Goal: Task Accomplishment & Management: Use online tool/utility

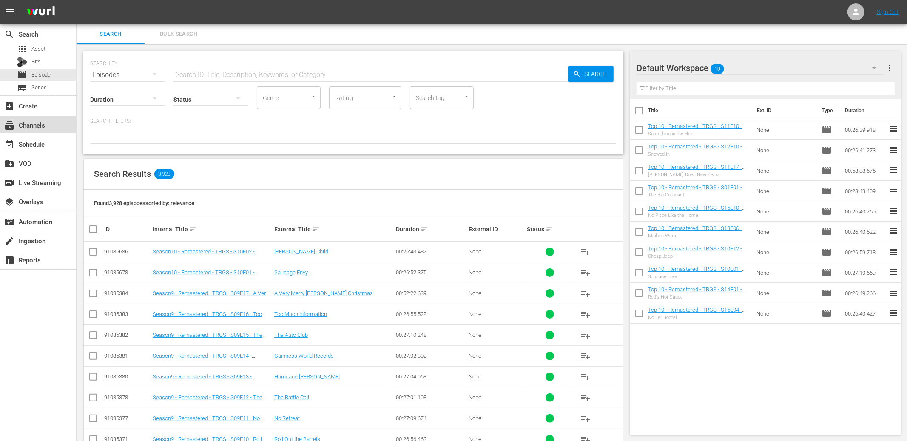
click at [33, 128] on div "subscriptions Channels" at bounding box center [24, 124] width 48 height 8
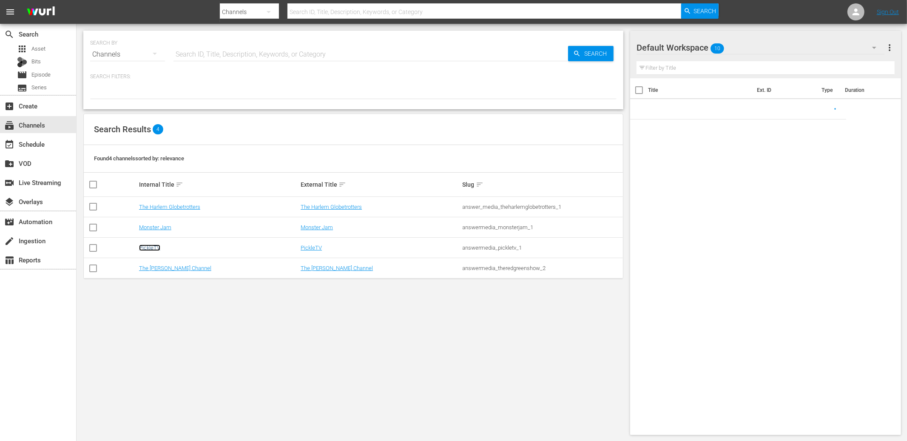
click at [157, 246] on link "PickleTV" at bounding box center [149, 248] width 21 height 6
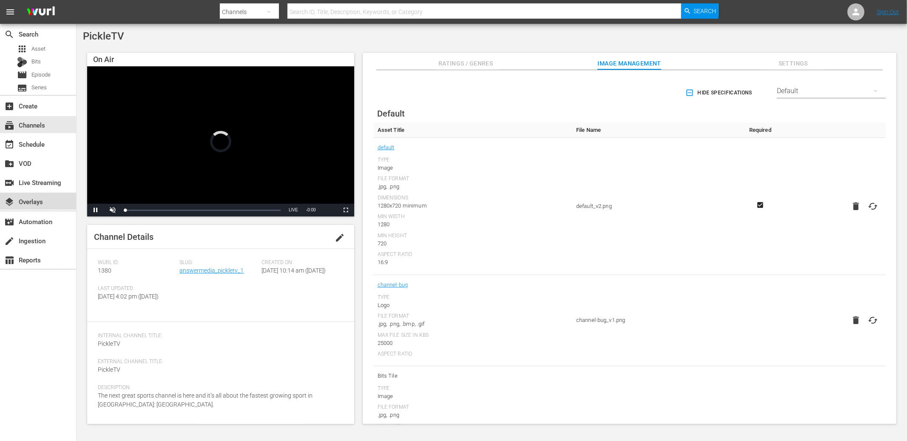
click at [45, 207] on div "layers Overlays" at bounding box center [38, 201] width 76 height 17
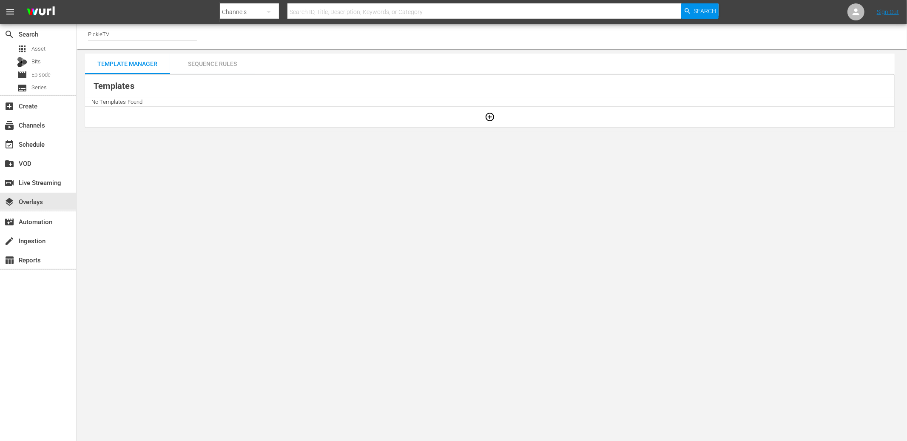
click at [223, 66] on div "Sequence Rules" at bounding box center [212, 64] width 85 height 20
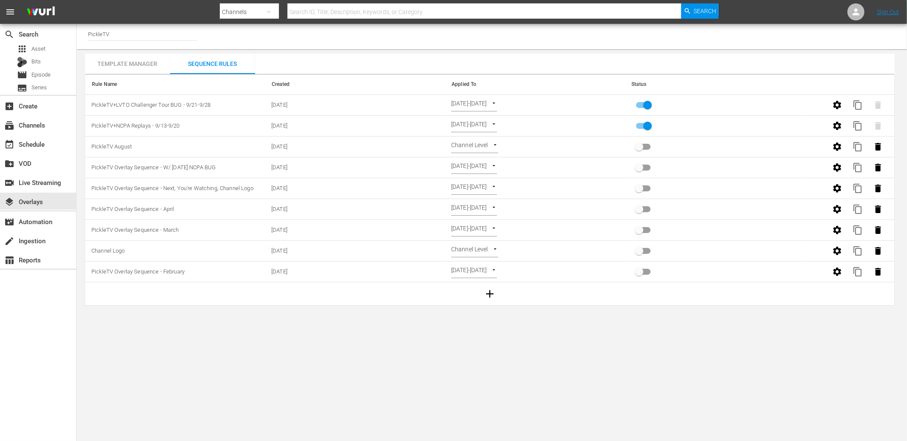
click at [216, 60] on div "Sequence Rules" at bounding box center [212, 64] width 85 height 20
click at [136, 60] on div "Template Manager" at bounding box center [127, 64] width 85 height 20
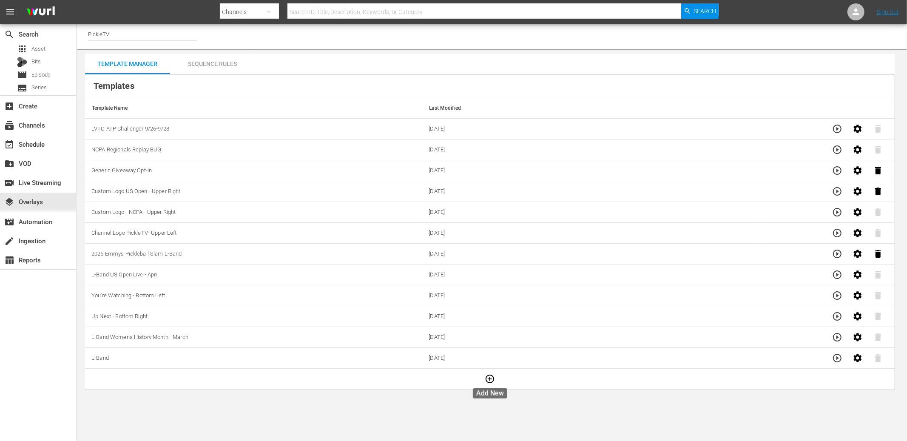
click at [490, 375] on icon "button" at bounding box center [490, 379] width 10 height 10
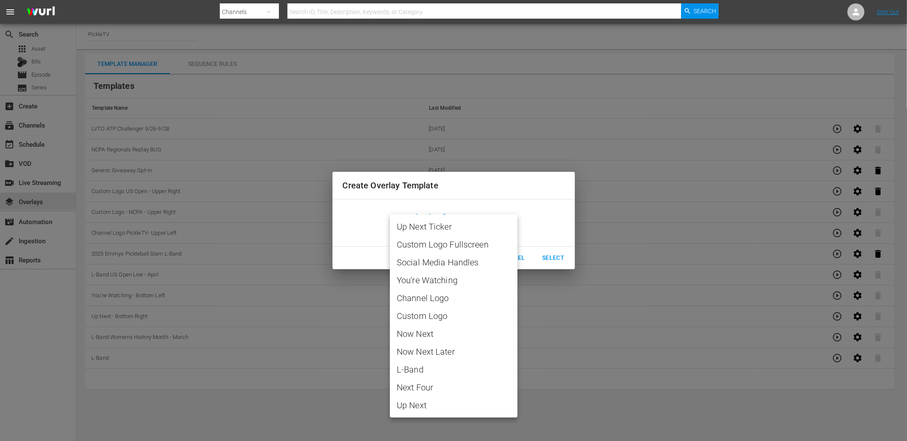
click at [455, 229] on body "menu Search By Channels Search ID, Title, Description, Keywords, or Category Se…" at bounding box center [453, 220] width 907 height 441
click at [445, 301] on span "Channel Logo" at bounding box center [454, 298] width 114 height 13
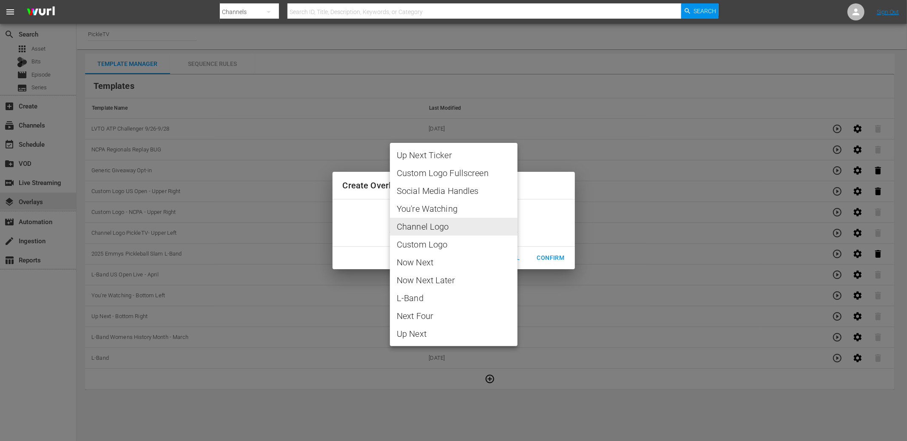
click at [481, 226] on body "menu Search By Channels Search ID, Title, Description, Keywords, or Category Se…" at bounding box center [453, 220] width 907 height 441
click at [459, 244] on span "Custom Logo" at bounding box center [454, 244] width 114 height 13
type input "Custom Logo"
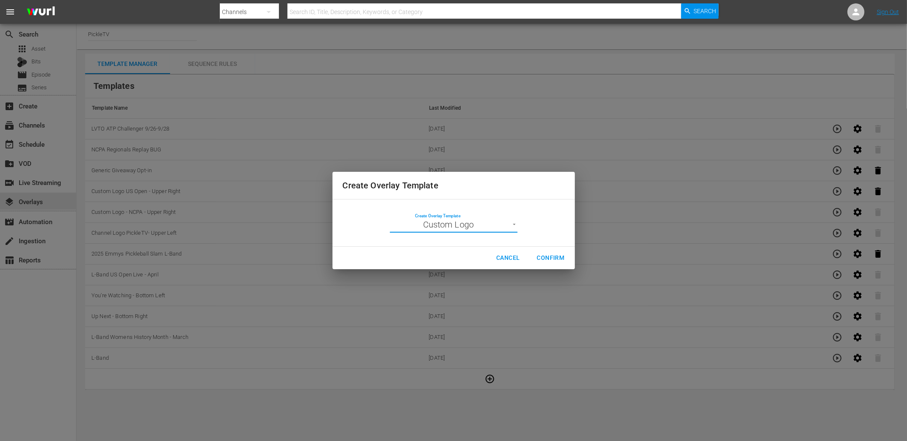
click at [562, 260] on span "Confirm" at bounding box center [551, 258] width 28 height 11
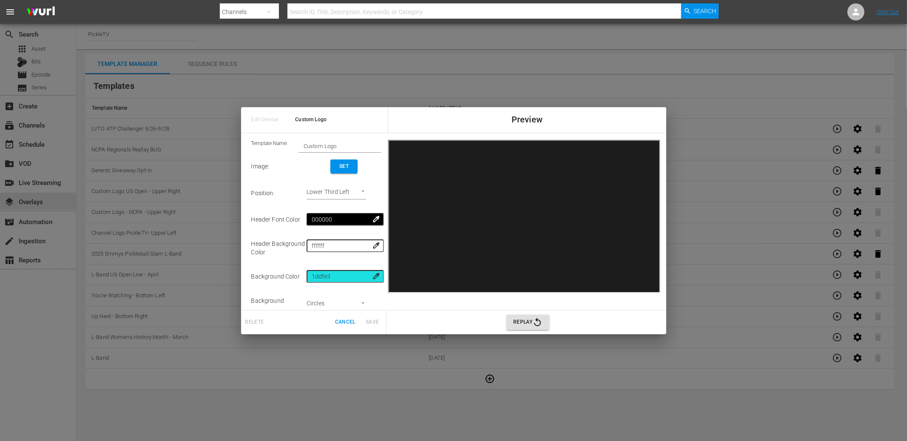
click at [324, 191] on body "menu Search By Channels Search ID, Title, Description, Keywords, or Category Se…" at bounding box center [453, 220] width 907 height 441
click at [342, 179] on li "Upper Right" at bounding box center [346, 179] width 64 height 14
type input "Upper Right"
click at [339, 143] on input "Custom Logo" at bounding box center [340, 146] width 83 height 12
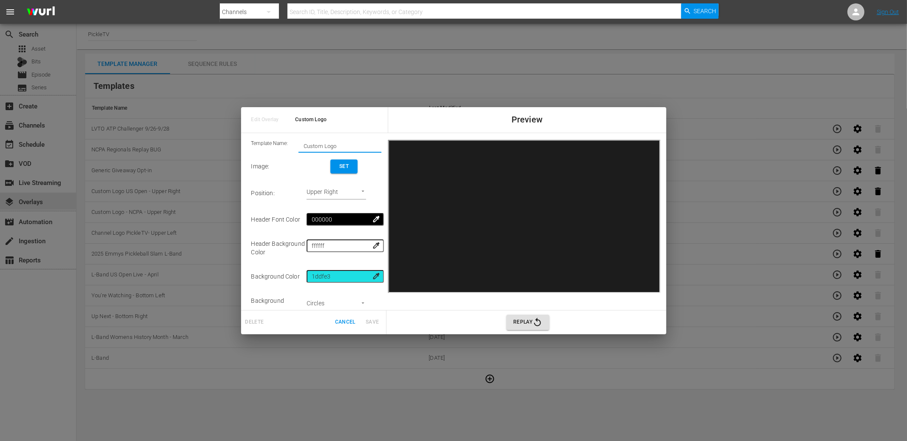
click at [339, 143] on input "Custom Logo" at bounding box center [340, 146] width 83 height 12
click at [312, 145] on input "Custom Logo" at bounding box center [340, 146] width 83 height 12
paste input "9/29-10/5 NCPA Sponsorship Bug"
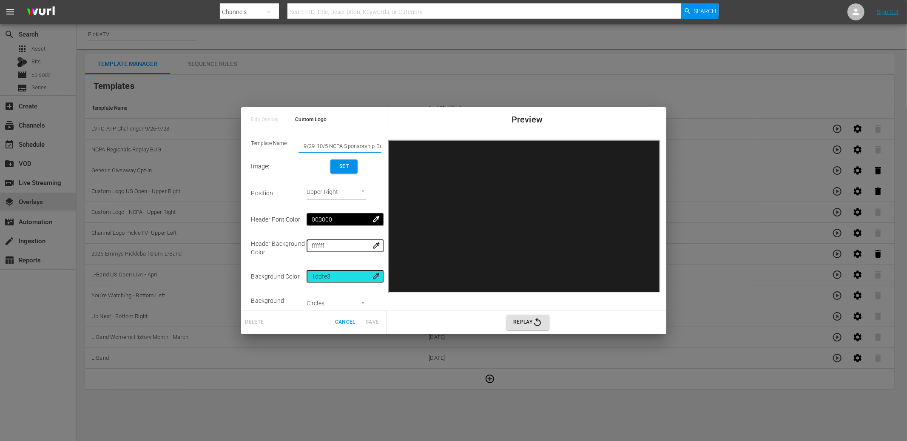
scroll to position [0, 5]
click at [304, 145] on input "9/29-10/5 NCPA Sponsorship Bug" at bounding box center [340, 146] width 83 height 12
drag, startPoint x: 304, startPoint y: 145, endPoint x: 284, endPoint y: 143, distance: 20.1
click at [284, 143] on div "Template Name: 9/29-10/5 NCPA Sponsorship Bug" at bounding box center [316, 146] width 131 height 13
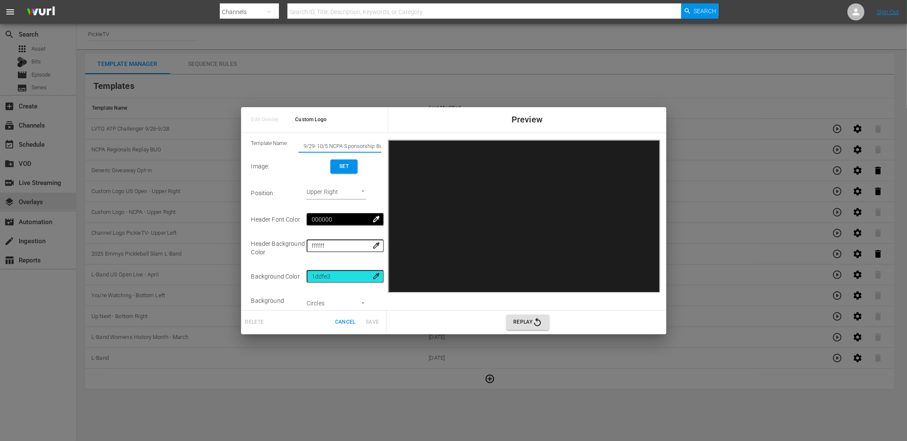
click at [314, 147] on input "9/29-10/5 NCPA Sponsorship Bug" at bounding box center [340, 146] width 83 height 12
drag, startPoint x: 305, startPoint y: 146, endPoint x: 280, endPoint y: 145, distance: 24.3
click at [280, 145] on div "Template Name: 9/29-10/5 NCPA Sponsorship Bug" at bounding box center [316, 146] width 131 height 13
type input "9/29-10/5 NCPA Sponsorship Bug"
click at [348, 165] on span "Set" at bounding box center [344, 166] width 14 height 9
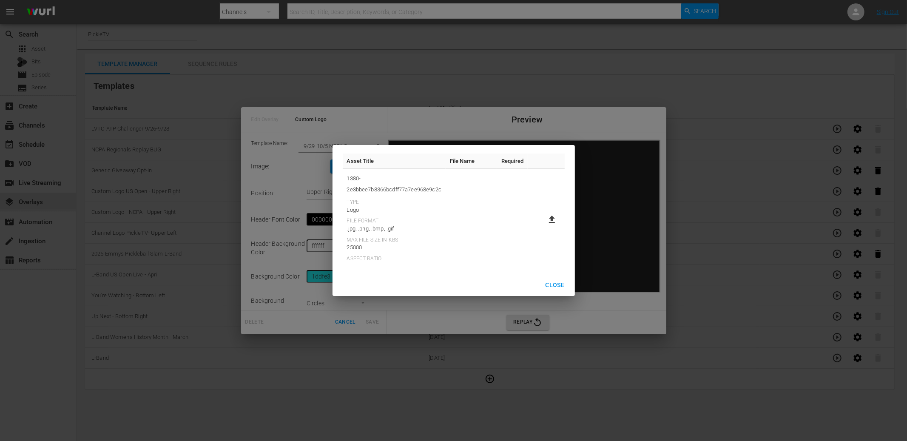
click at [550, 220] on icon at bounding box center [552, 219] width 10 height 10
click at [544, 227] on input "file" at bounding box center [544, 227] width 0 height 0
type input "C:\fakepath\NCPA [DATE]-[DATE] PTV Sponsorship Bug.png"
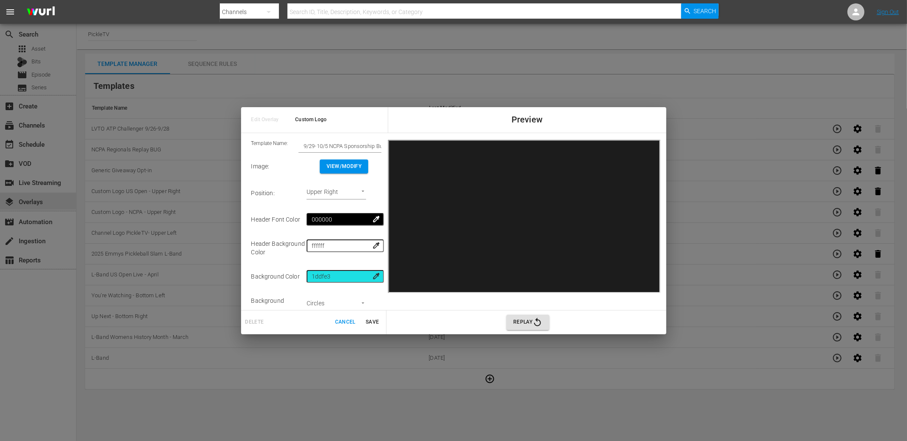
click at [319, 144] on input "9/29-10/5 NCPA Sponsorship Bug" at bounding box center [340, 146] width 83 height 12
click at [369, 319] on span "Save" at bounding box center [372, 322] width 20 height 9
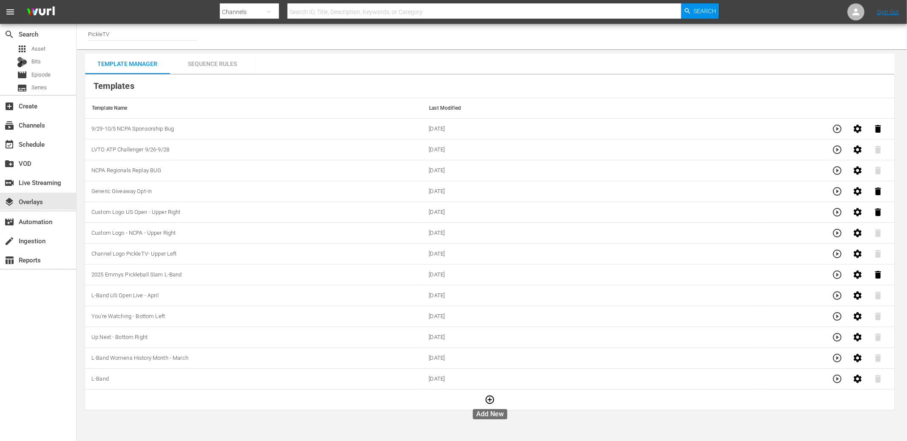
click at [483, 401] on button "button" at bounding box center [490, 400] width 20 height 20
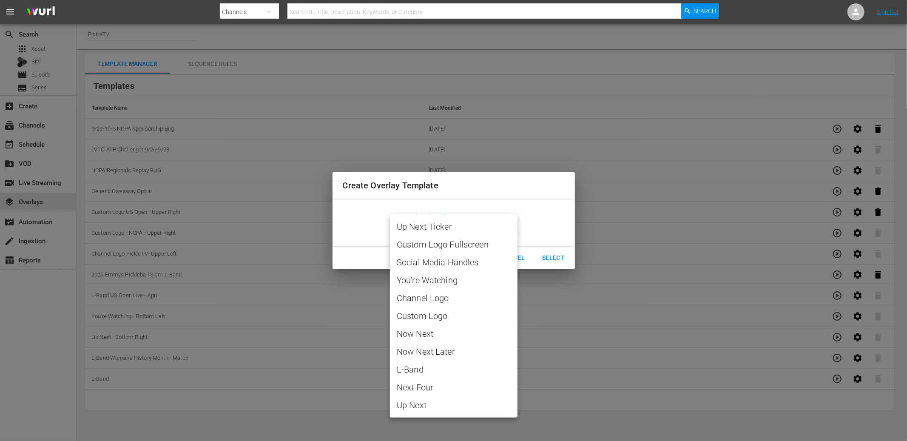
click at [487, 222] on body "menu Search By Channels Search ID, Title, Description, Keywords, or Category Se…" at bounding box center [453, 220] width 907 height 441
click at [445, 314] on span "Custom Logo" at bounding box center [454, 316] width 114 height 13
type input "Custom Logo"
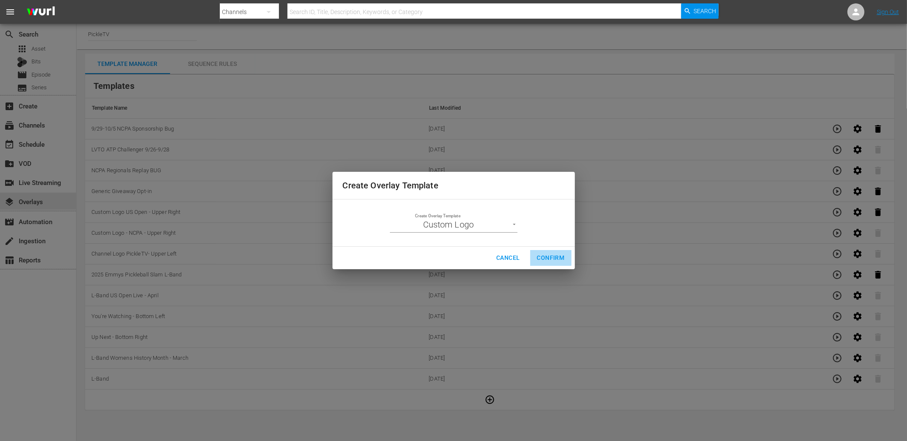
click at [549, 254] on span "Confirm" at bounding box center [551, 258] width 28 height 11
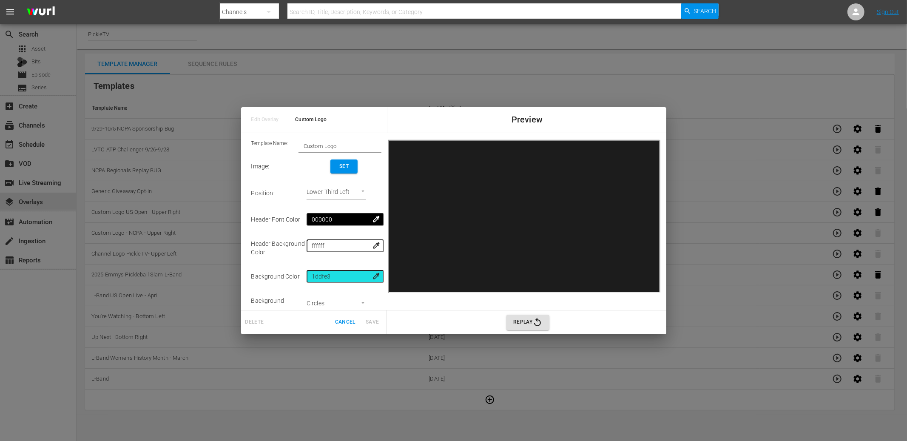
click at [357, 188] on body "menu Search By Channels Search ID, Title, Description, Keywords, or Category Se…" at bounding box center [453, 220] width 907 height 441
click at [355, 178] on li "Upper Right" at bounding box center [346, 179] width 64 height 14
type input "Upper Right"
click at [317, 145] on input "Custom Logo" at bounding box center [340, 145] width 83 height 12
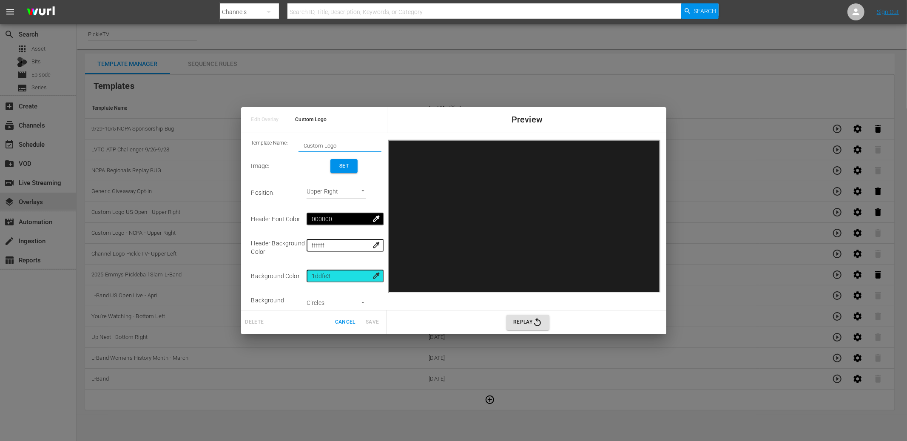
click at [317, 145] on input "Custom Logo" at bounding box center [340, 146] width 83 height 12
paste input "10/6-10/12 NCPA Sponsorship Bug"
type input "10/6-10/12 NCPA Sponsorship Bug"
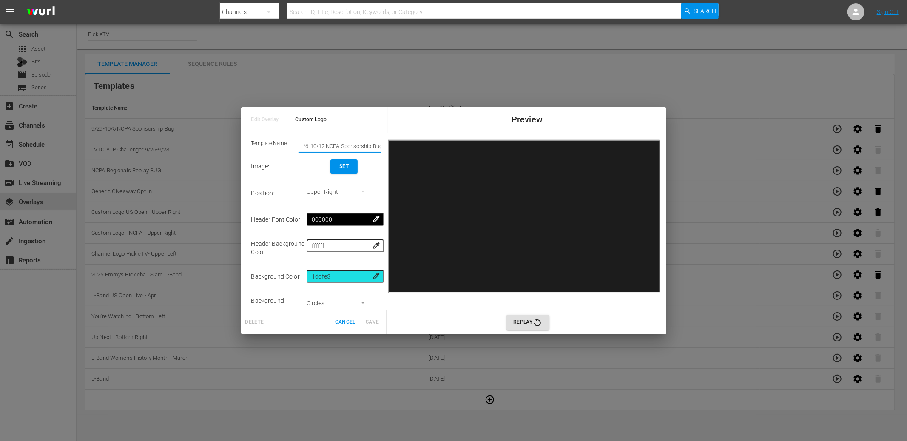
scroll to position [1, 0]
click at [345, 162] on span "Set" at bounding box center [344, 165] width 14 height 9
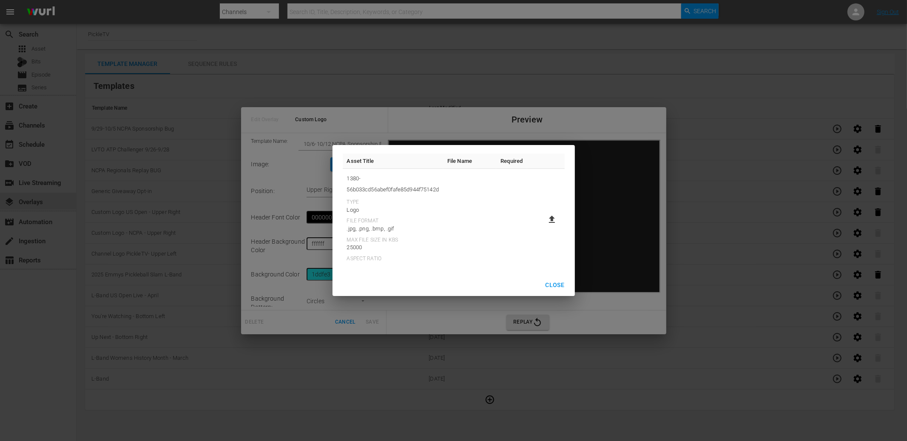
click at [549, 222] on icon at bounding box center [552, 219] width 10 height 10
click at [544, 227] on input "file" at bounding box center [544, 227] width 0 height 0
type input "C:\fakepath\NCPA [DATE]-[DATE] PTV Sponsorship Bug.png"
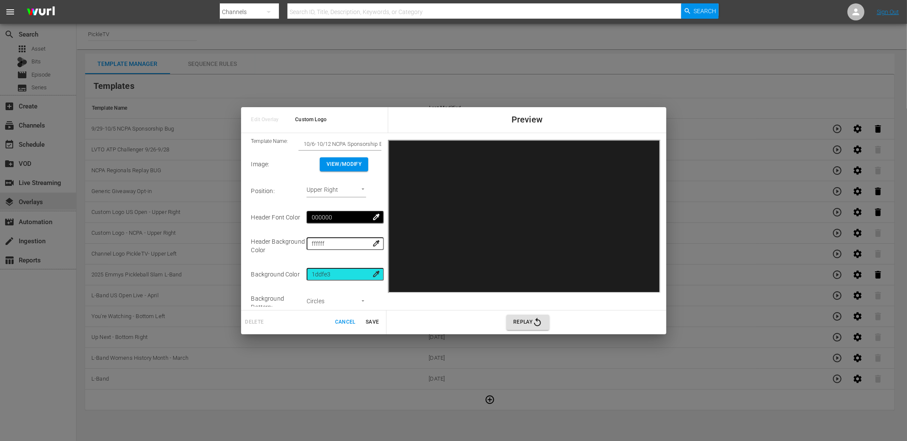
click at [375, 322] on span "Save" at bounding box center [372, 322] width 20 height 9
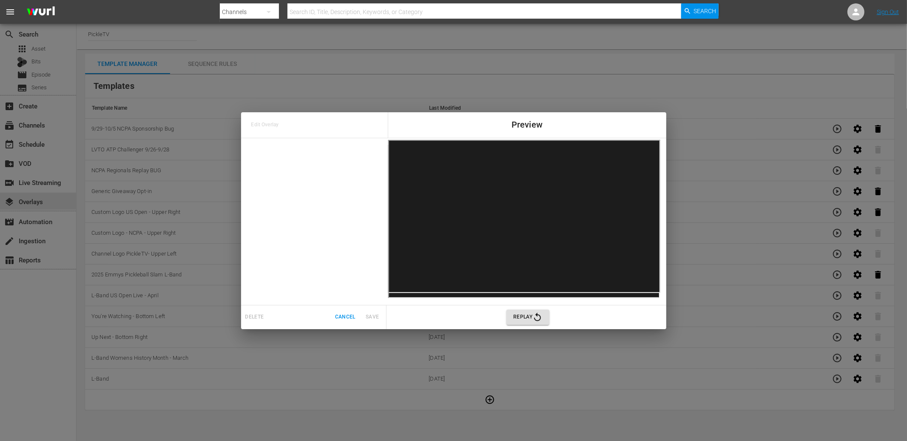
scroll to position [0, 0]
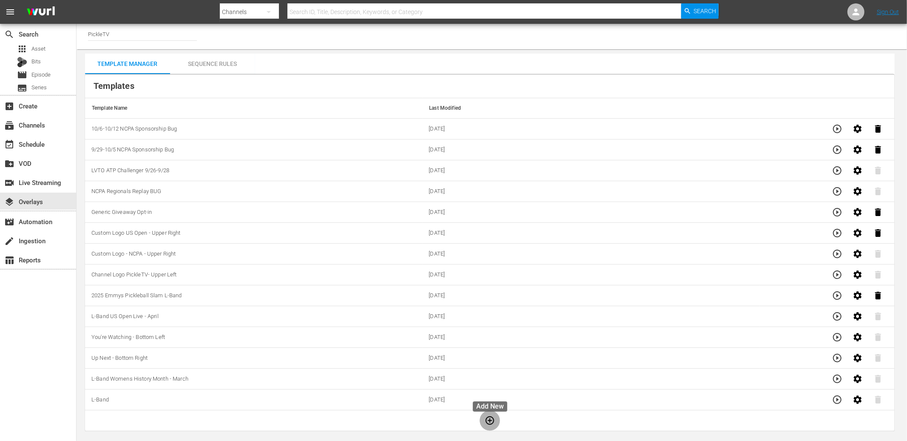
click at [493, 420] on icon "button" at bounding box center [490, 421] width 10 height 10
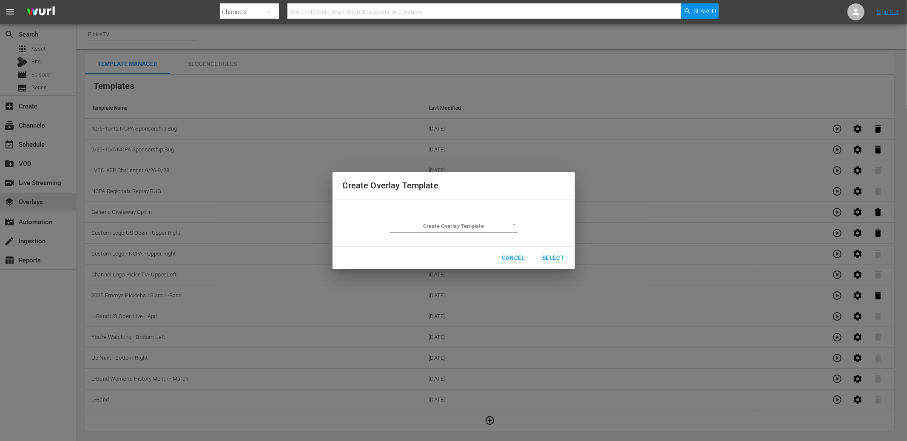
click at [474, 227] on body "menu Search By Channels Search ID, Title, Description, Keywords, or Category Se…" at bounding box center [453, 220] width 907 height 441
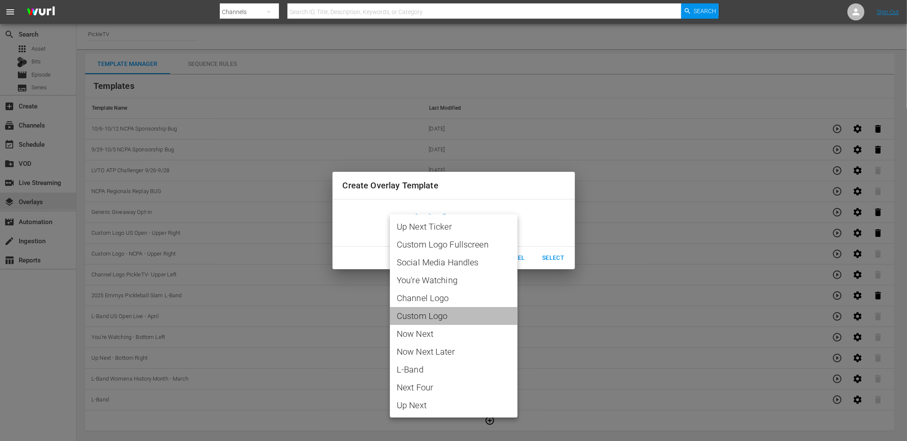
click at [449, 316] on span "Custom Logo" at bounding box center [454, 316] width 114 height 13
type input "Custom Logo"
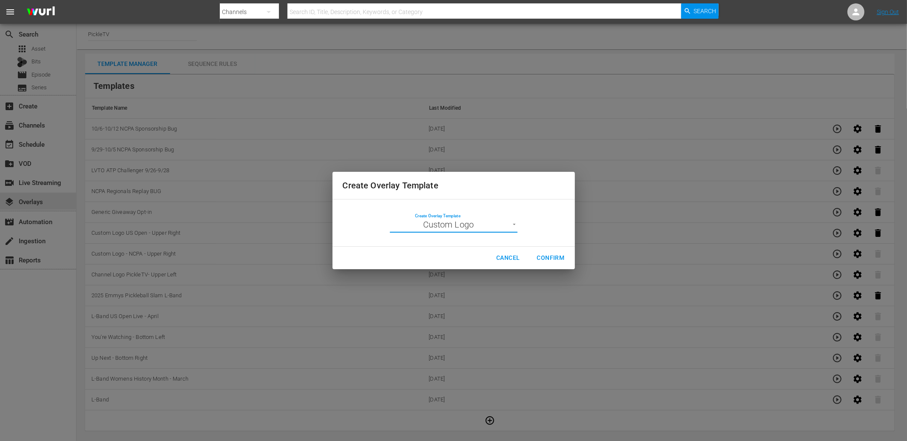
click at [543, 256] on span "Confirm" at bounding box center [551, 258] width 28 height 11
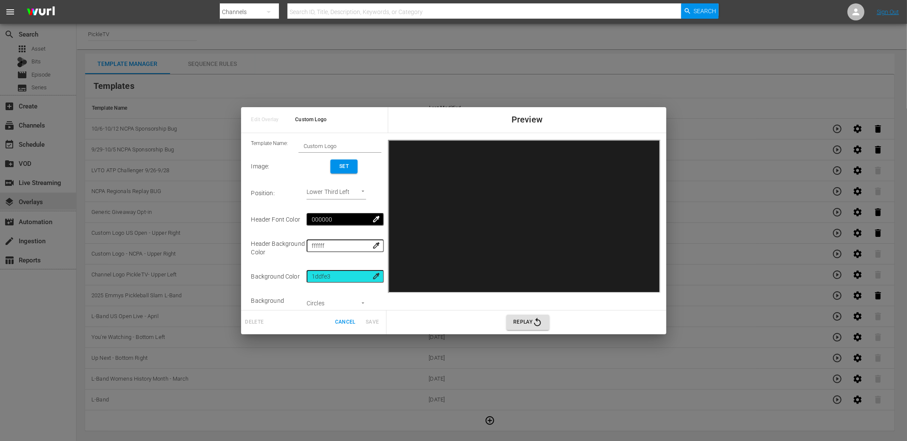
click at [336, 150] on input "Custom Logo" at bounding box center [340, 146] width 83 height 12
click at [325, 147] on input "Custom Logo" at bounding box center [340, 145] width 83 height 12
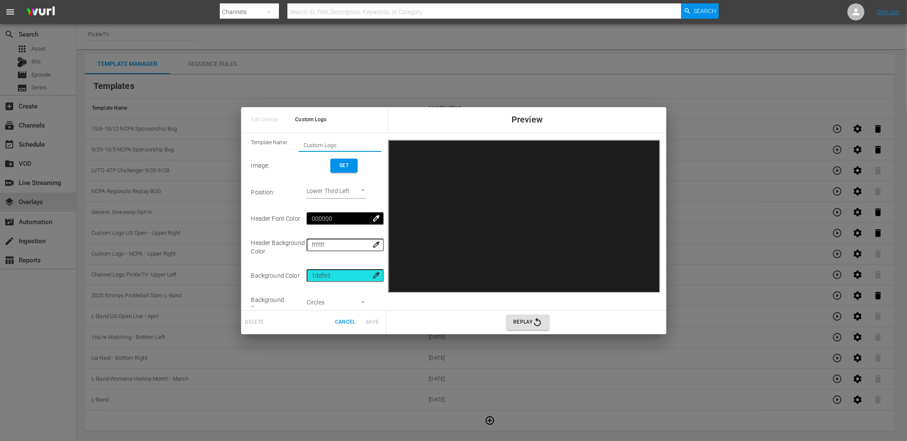
paste input "10/13-10/19: NCPA Sponsorship Bug"
type input "10/13-10/19: NCPA Sponsorship Bug"
click at [345, 194] on body "menu Search By Channels Search ID, Title, Description, Keywords, or Category Se…" at bounding box center [453, 220] width 907 height 441
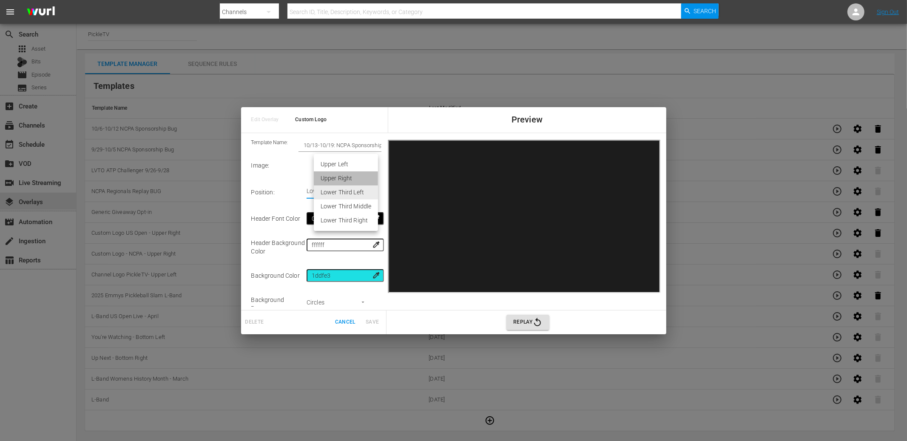
click at [351, 183] on li "Upper Right" at bounding box center [346, 178] width 64 height 14
type input "Upper Right"
click at [353, 170] on button "Set" at bounding box center [344, 166] width 27 height 14
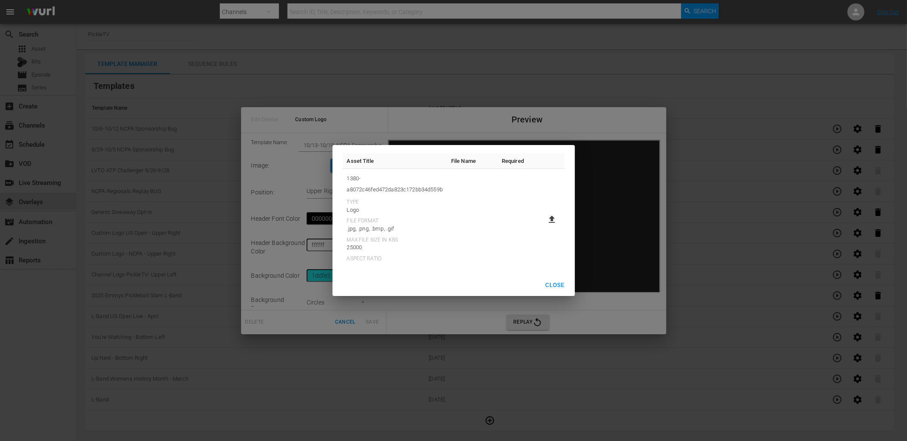
click at [555, 217] on icon at bounding box center [552, 219] width 10 height 10
click at [544, 227] on input "file" at bounding box center [544, 227] width 0 height 0
type input "C:\fakepath\NCPA [DATE]-[DATE] PTV Sponsorship Bug.png"
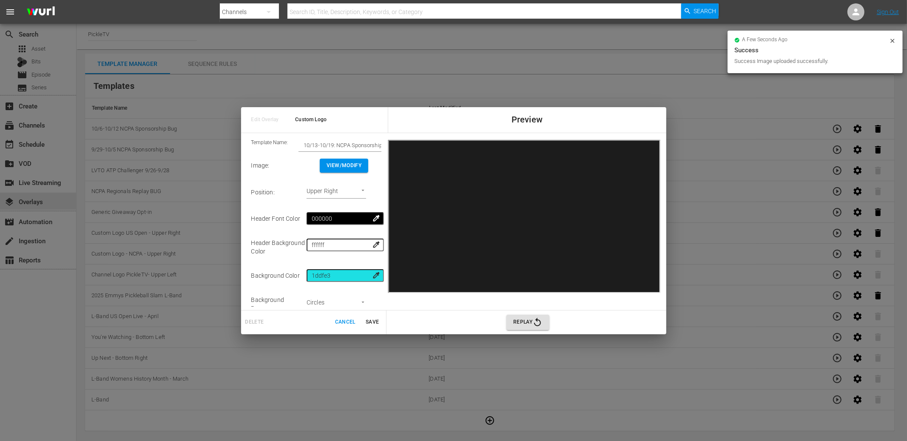
click at [371, 321] on span "Save" at bounding box center [372, 322] width 20 height 9
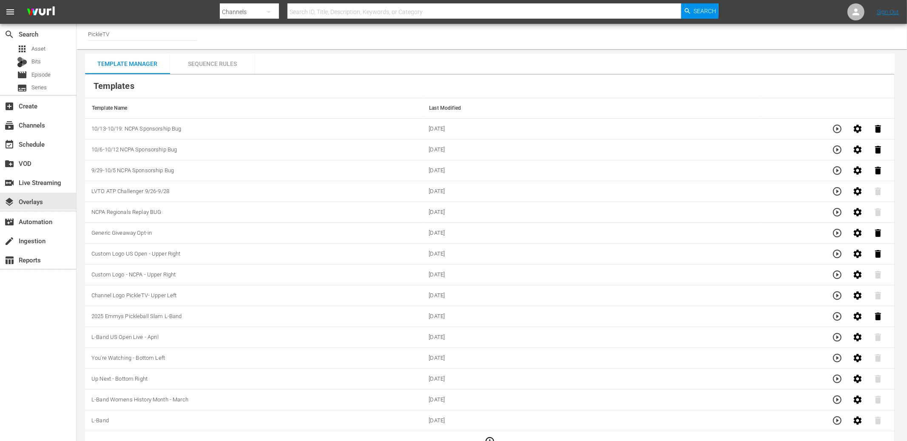
scroll to position [15, 0]
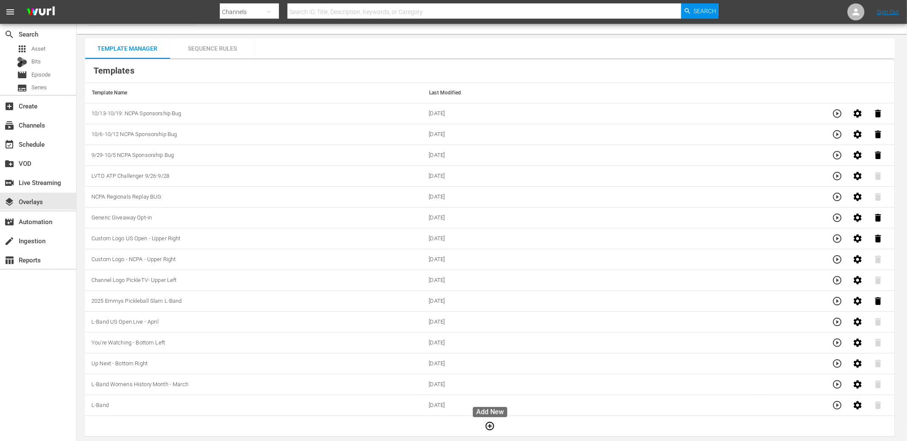
click at [485, 424] on icon "button" at bounding box center [490, 426] width 10 height 10
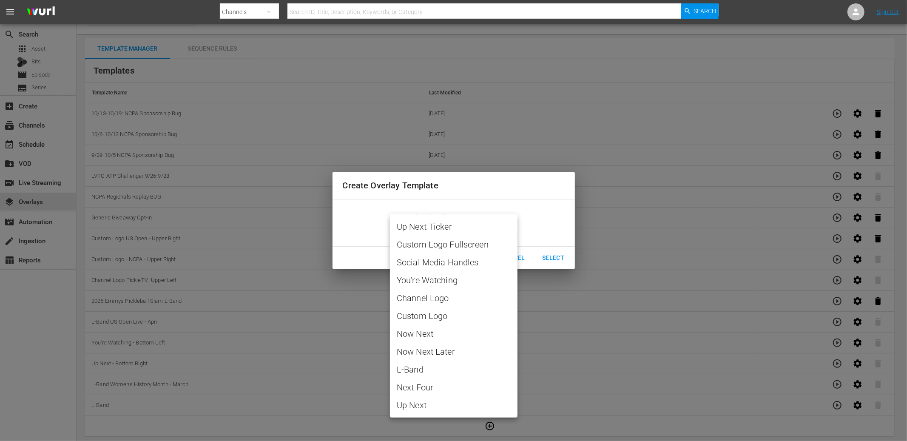
drag, startPoint x: 479, startPoint y: 227, endPoint x: 471, endPoint y: 251, distance: 24.8
click at [479, 228] on body "menu Search By Channels Search ID, Title, Description, Keywords, or Category Se…" at bounding box center [453, 205] width 907 height 441
click at [455, 317] on span "Custom Logo" at bounding box center [454, 316] width 114 height 13
type input "Custom Logo"
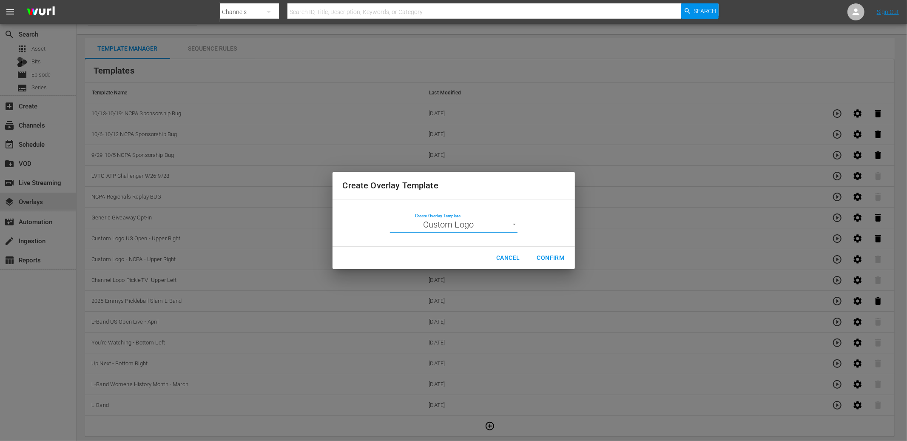
click at [550, 257] on span "Confirm" at bounding box center [551, 258] width 28 height 11
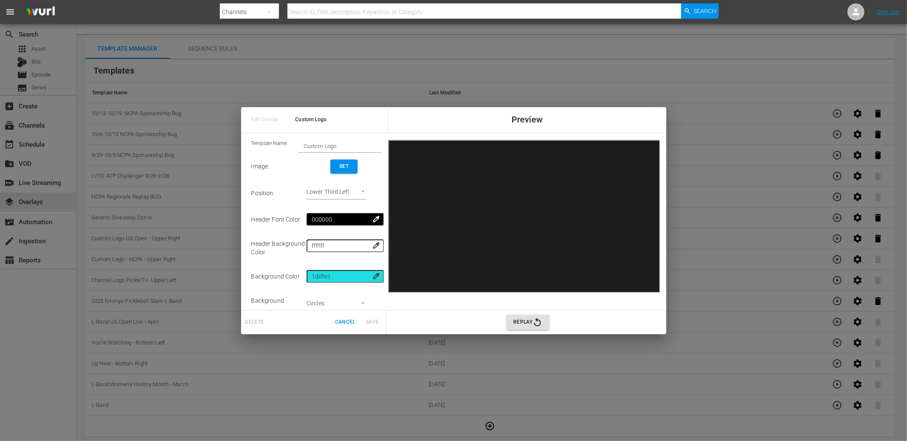
click at [355, 192] on body "menu Search By Channels Search ID, Title, Description, Keywords, or Category Se…" at bounding box center [453, 205] width 907 height 441
click at [346, 180] on li "Upper Right" at bounding box center [346, 179] width 64 height 14
type input "Upper Right"
drag, startPoint x: 340, startPoint y: 148, endPoint x: 294, endPoint y: 145, distance: 46.0
click at [294, 145] on div "Template Name: Custom Logo" at bounding box center [316, 146] width 131 height 13
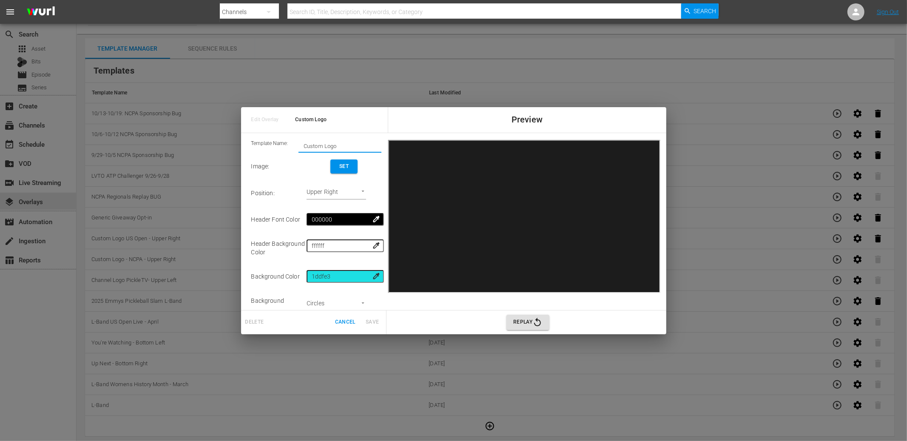
paste input "10/20-10/26: NCPA Sponsorship Bug"
type input "10/20-10/26: NCPA Sponsorship Bug"
click at [347, 164] on span "Set" at bounding box center [344, 166] width 14 height 9
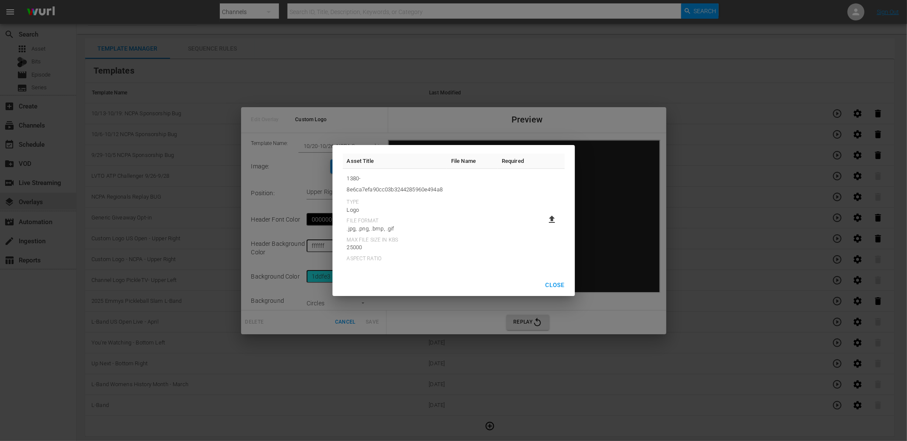
click at [551, 217] on icon at bounding box center [552, 219] width 6 height 7
click at [544, 227] on input "file" at bounding box center [544, 227] width 0 height 0
type input "C:\fakepath\NCPA [DATE]-[DATE] PTV Sponsorship Bug.png"
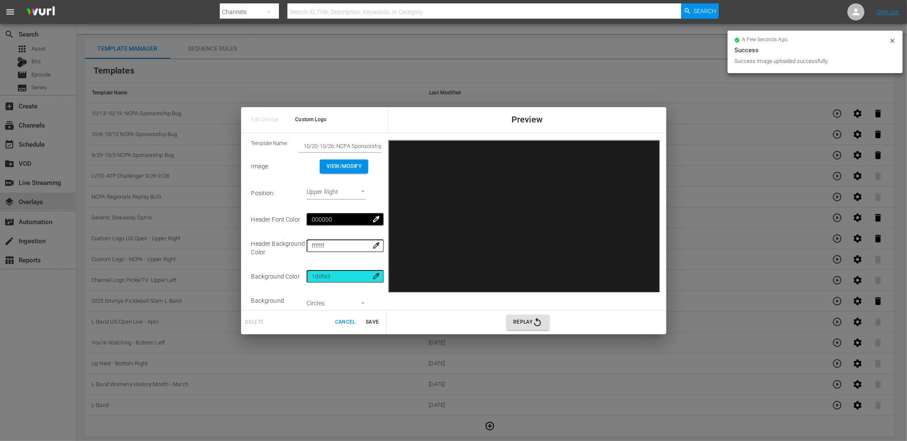
click at [372, 321] on span "Save" at bounding box center [372, 322] width 20 height 9
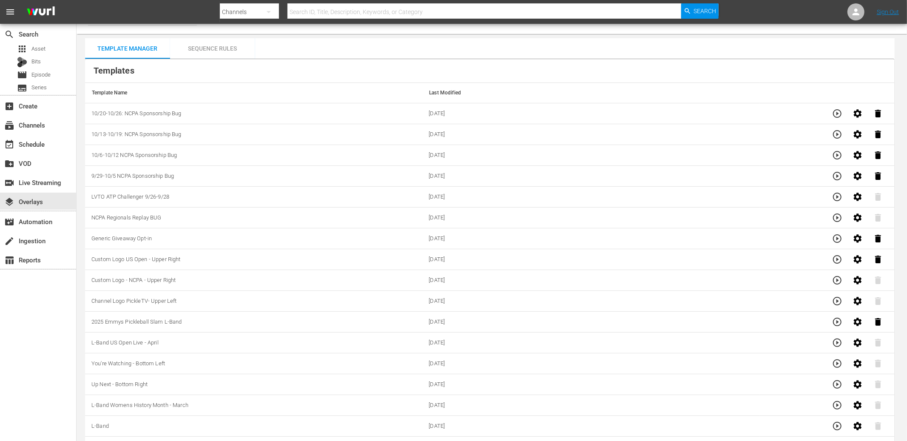
click at [258, 148] on td "10/6-10/12 NCPA Sponsorship Bug" at bounding box center [253, 155] width 337 height 21
click at [230, 49] on div "Sequence Rules" at bounding box center [212, 48] width 85 height 20
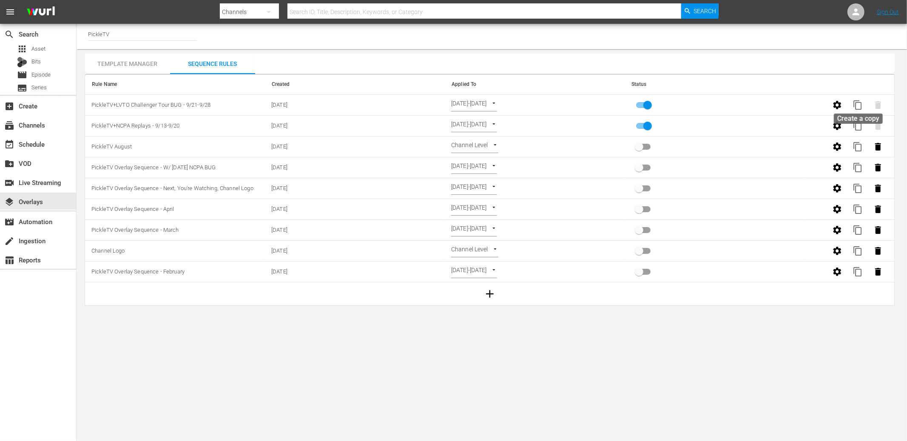
click at [857, 107] on span "content_copy" at bounding box center [858, 105] width 10 height 10
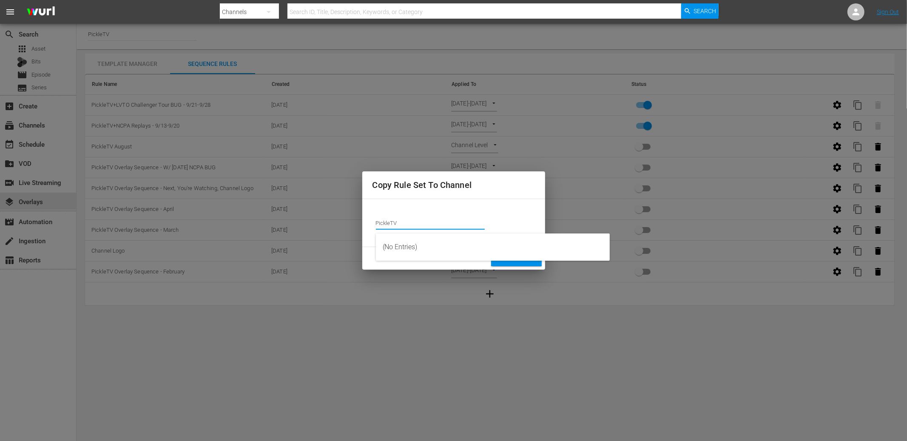
click at [434, 223] on input "PickleTV" at bounding box center [430, 223] width 109 height 20
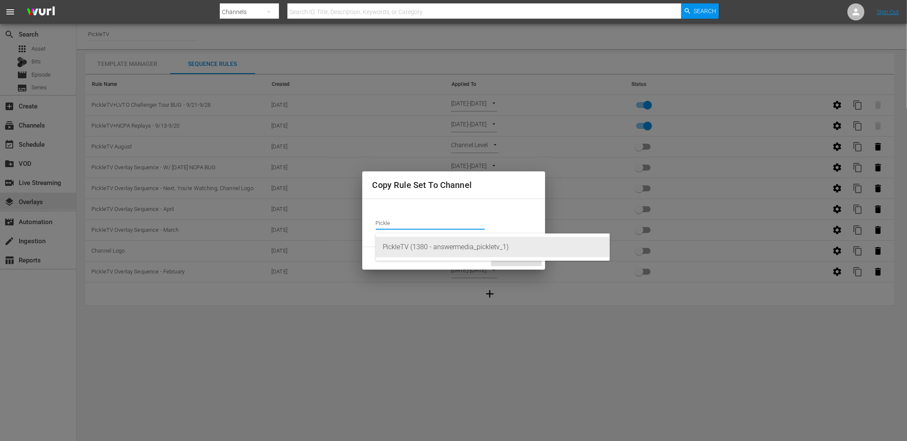
click at [451, 243] on div "PickleTV (1380 - answermedia_pickletv_1)" at bounding box center [493, 247] width 220 height 20
type input "PickleTV (1380 - answermedia_pickletv_1)"
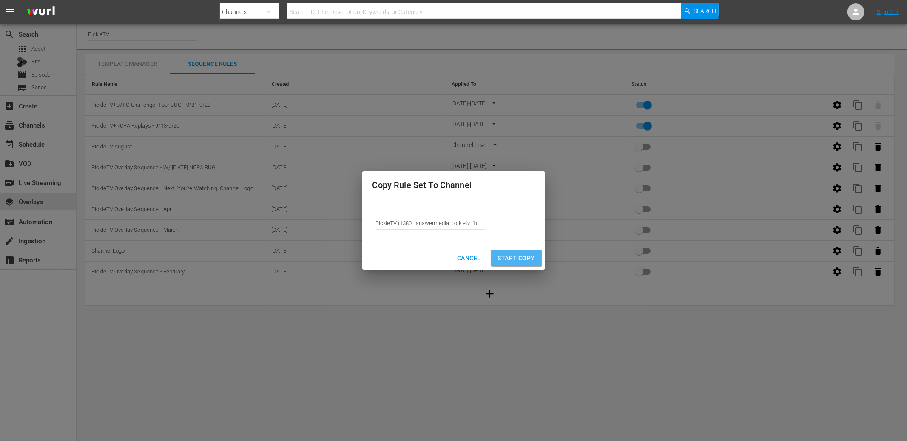
click at [532, 252] on button "Start Copy" at bounding box center [516, 259] width 51 height 16
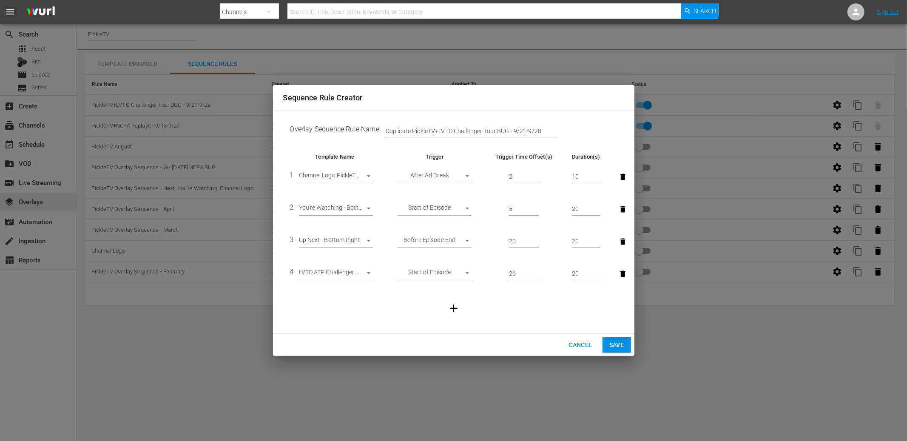
click at [367, 274] on body "menu Search By Channels Search ID, Title, Description, Keywords, or Category Se…" at bounding box center [453, 220] width 907 height 441
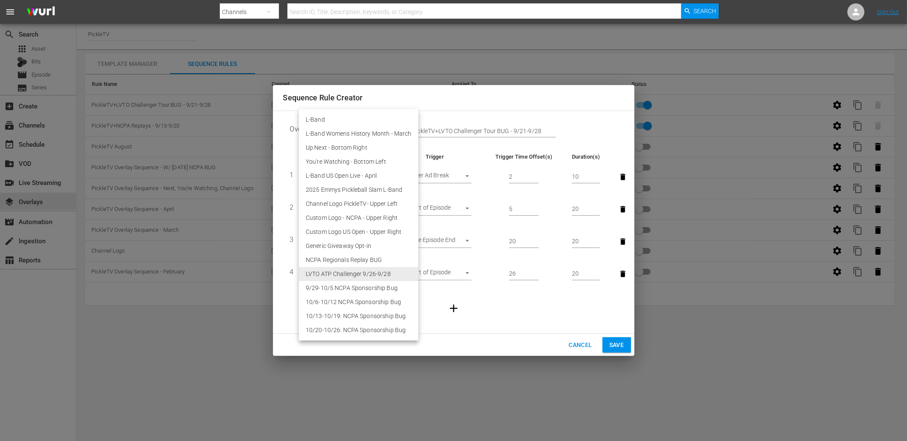
click at [364, 292] on li "9/29-10/5 NCPA Sponsorship Bug" at bounding box center [359, 288] width 120 height 14
type input "30677"
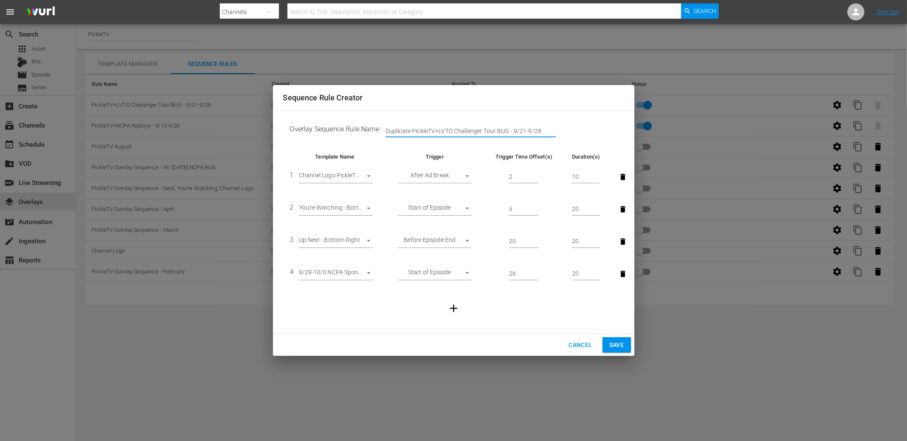
drag, startPoint x: 413, startPoint y: 131, endPoint x: 380, endPoint y: 131, distance: 32.3
click at [380, 131] on div "Duplicate PickleTV+LVTO Challenger Tour BUG - 9/21-9/28" at bounding box center [394, 131] width 30 height 13
click at [414, 131] on input "PickleTV+LVTO Challenger Tour BUG - 9/21-9/28" at bounding box center [471, 131] width 170 height 13
drag, startPoint x: 431, startPoint y: 130, endPoint x: 522, endPoint y: 130, distance: 91.0
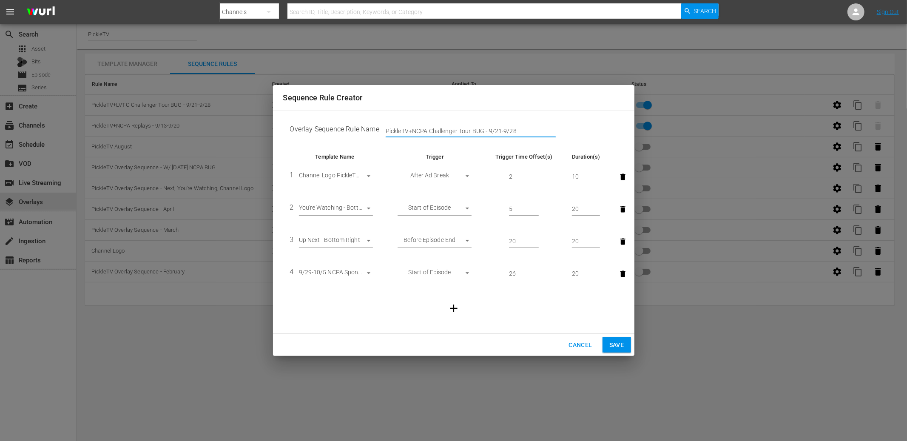
click at [521, 129] on input "PickleTV+NCPA Challenger Tour BUG - 9/21-9/28" at bounding box center [471, 131] width 170 height 13
type input "PickleTV+NCPA 9/29-10/05"
drag, startPoint x: 613, startPoint y: 341, endPoint x: 550, endPoint y: 328, distance: 64.0
click at [550, 328] on div "Sequence Rule Creator Overlay Sequence Rule Name PickleTV+NCPA 9/29-10/05 Templ…" at bounding box center [454, 220] width 362 height 271
click at [550, 328] on div "Overlay Sequence Rule Name PickleTV+NCPA 9/29-10/05 Template Name Trigger Trigg…" at bounding box center [454, 222] width 362 height 223
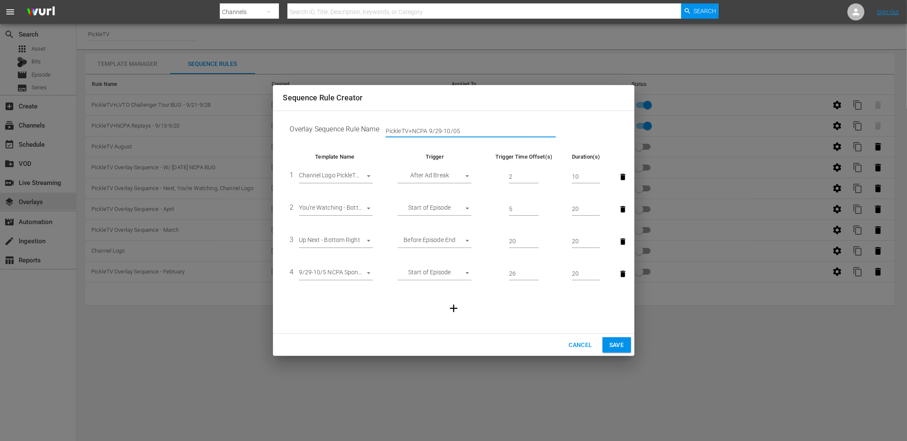
drag, startPoint x: 445, startPoint y: 131, endPoint x: 379, endPoint y: 129, distance: 66.0
click at [375, 126] on td "Overlay Sequence Rule Name PickleTV+NCPA 9/29-10/05" at bounding box center [453, 131] width 341 height 26
click at [619, 341] on span "Save" at bounding box center [617, 345] width 15 height 11
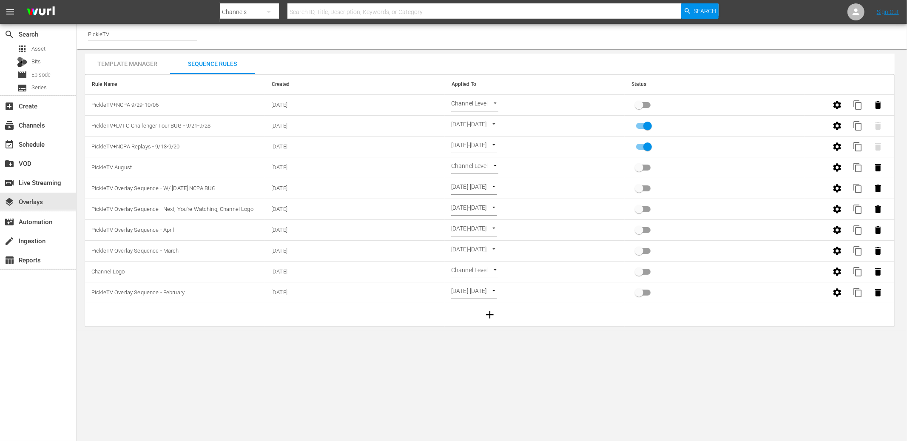
click at [496, 104] on body "menu Search By Channels Search ID, Title, Description, Keywords, or Category Se…" at bounding box center [453, 220] width 907 height 441
click at [487, 120] on li "Select Date" at bounding box center [476, 119] width 51 height 14
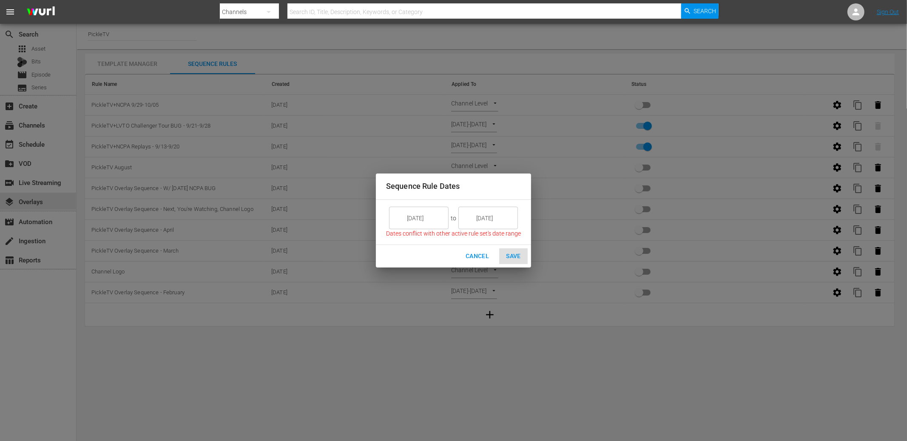
click at [431, 215] on input "[DATE]" at bounding box center [425, 218] width 48 height 23
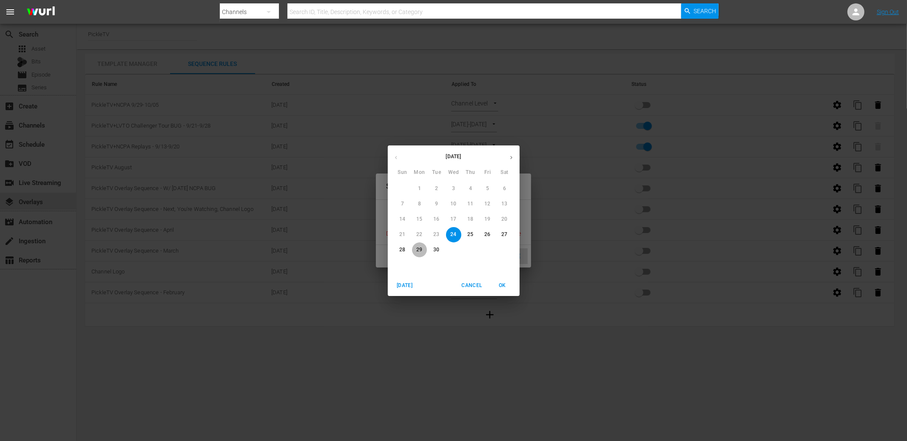
click at [424, 251] on span "29" at bounding box center [419, 249] width 15 height 7
type input "[DATE]"
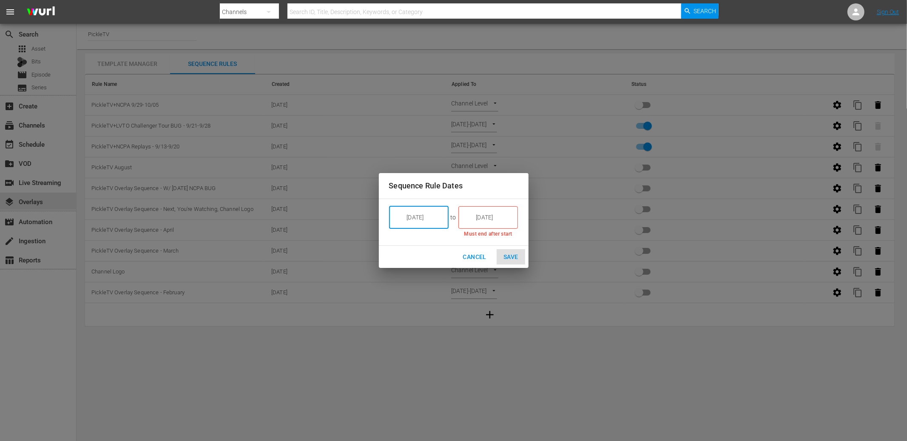
click at [495, 220] on input "[DATE]" at bounding box center [494, 217] width 48 height 23
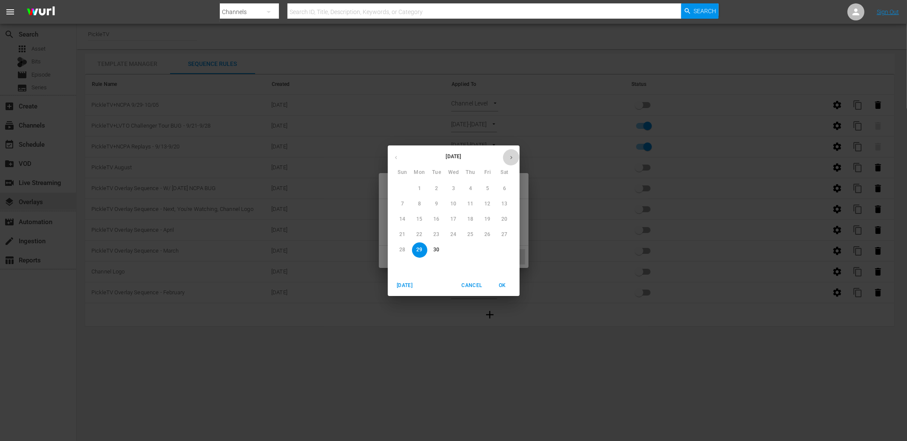
click at [510, 158] on icon "button" at bounding box center [511, 157] width 6 height 6
drag, startPoint x: 400, startPoint y: 205, endPoint x: 425, endPoint y: 227, distance: 33.5
click at [400, 205] on span "5" at bounding box center [402, 203] width 15 height 7
type input "[DATE]"
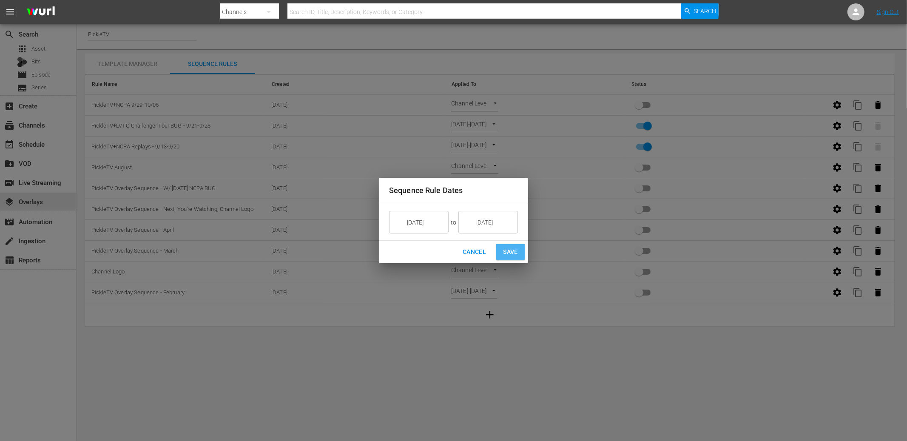
click at [513, 254] on span "Save" at bounding box center [510, 252] width 15 height 11
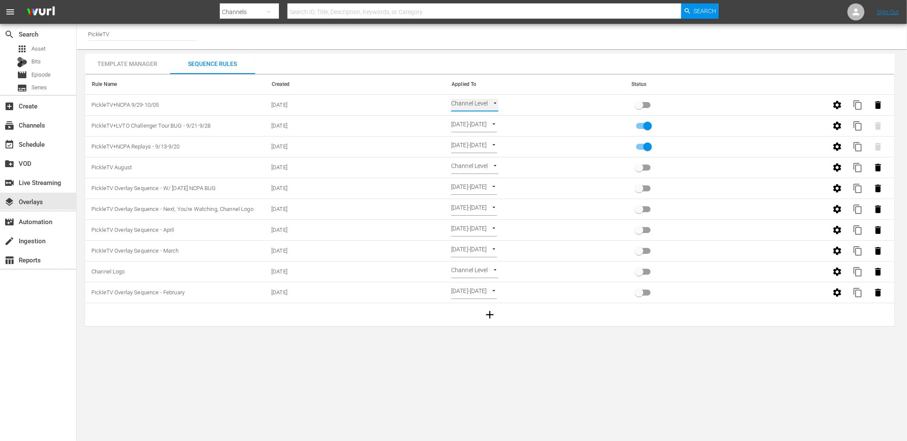
type input "SELECT_DATE"
click at [636, 101] on input "primary checkbox" at bounding box center [639, 107] width 48 height 16
checkbox input "true"
click at [859, 105] on span "content_copy" at bounding box center [858, 105] width 10 height 10
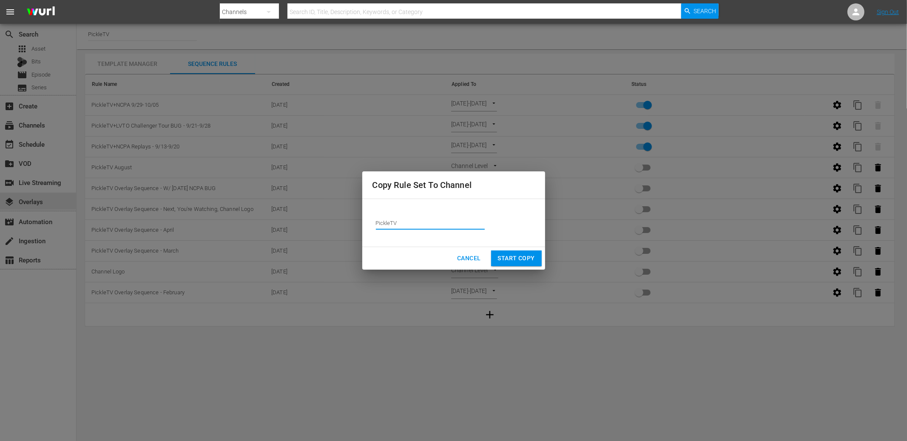
click at [412, 219] on input "PickleTV" at bounding box center [430, 223] width 109 height 20
click at [411, 220] on input "PickleTV" at bounding box center [430, 223] width 109 height 20
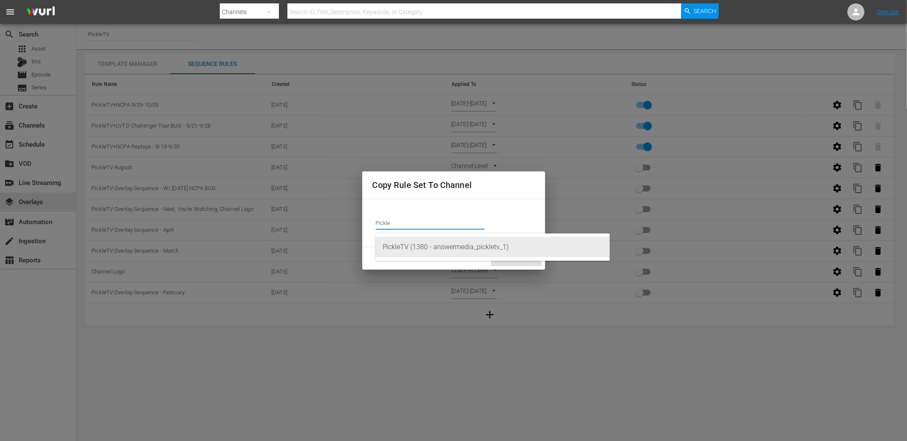
click at [415, 245] on div "PickleTV (1380 - answermedia_pickletv_1)" at bounding box center [493, 247] width 220 height 20
type input "PickleTV (1380 - answermedia_pickletv_1)"
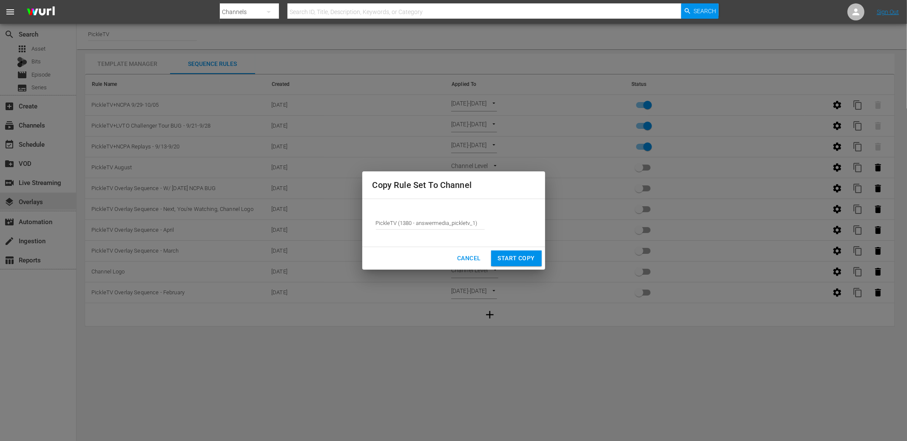
click at [522, 261] on span "Start Copy" at bounding box center [516, 258] width 37 height 11
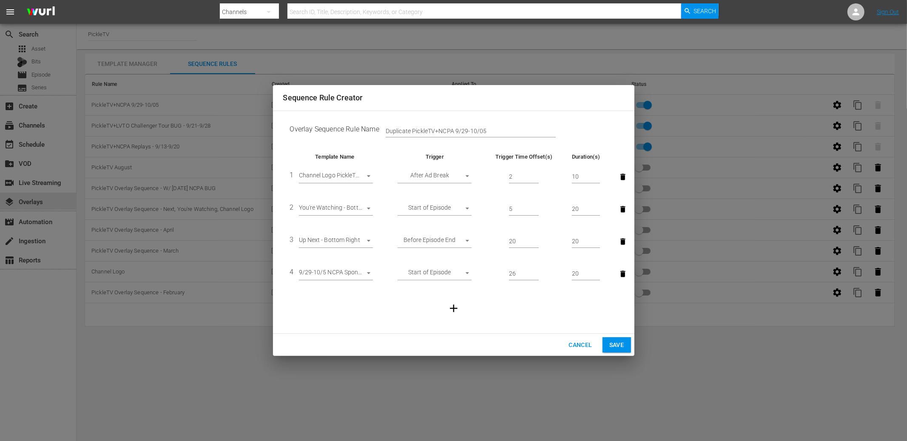
click at [355, 274] on body "menu Search By Channels Search ID, Title, Description, Keywords, or Category Se…" at bounding box center [453, 220] width 907 height 441
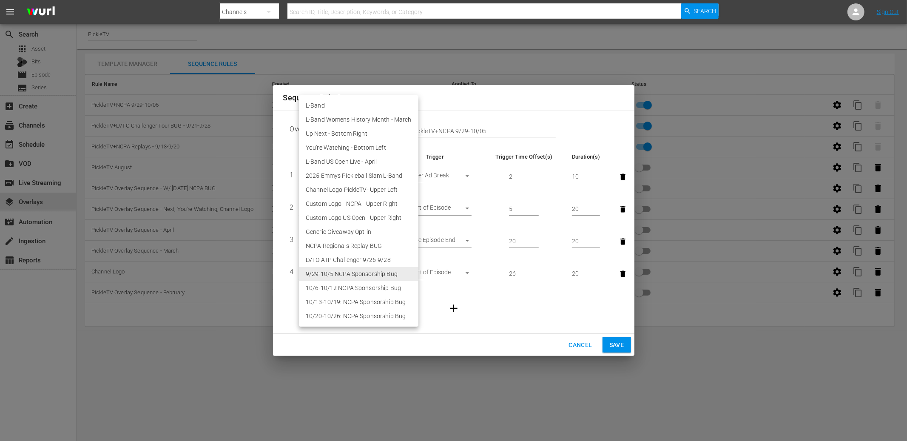
click at [361, 287] on li "10/6-10/12 NCPA Sponsorship Bug" at bounding box center [359, 288] width 120 height 14
type input "30678"
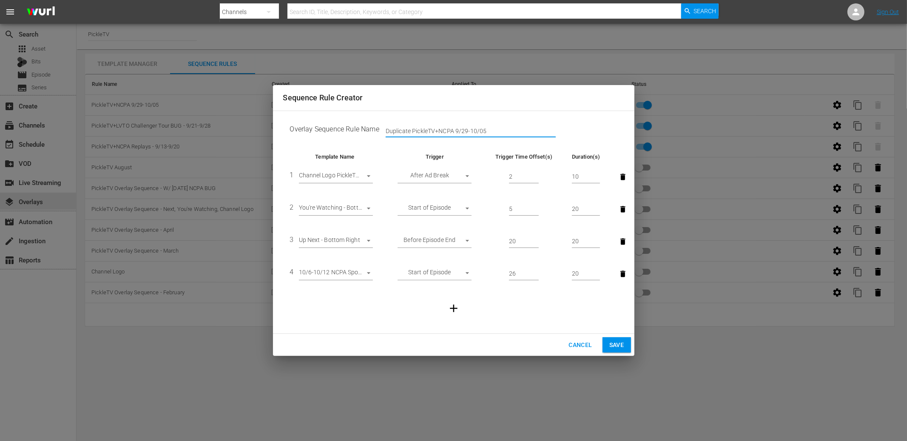
drag, startPoint x: 413, startPoint y: 131, endPoint x: 362, endPoint y: 128, distance: 51.1
click at [360, 128] on td "Overlay Sequence Rule Name Duplicate PickleTV+NCPA 9/29-10/05" at bounding box center [453, 131] width 341 height 26
drag, startPoint x: 429, startPoint y: 130, endPoint x: 476, endPoint y: 128, distance: 47.3
click at [479, 129] on input "PickleTV+NCPA 9/29-10/05" at bounding box center [471, 131] width 170 height 13
type input "PickleTV+NCPA 10/6-10/12"
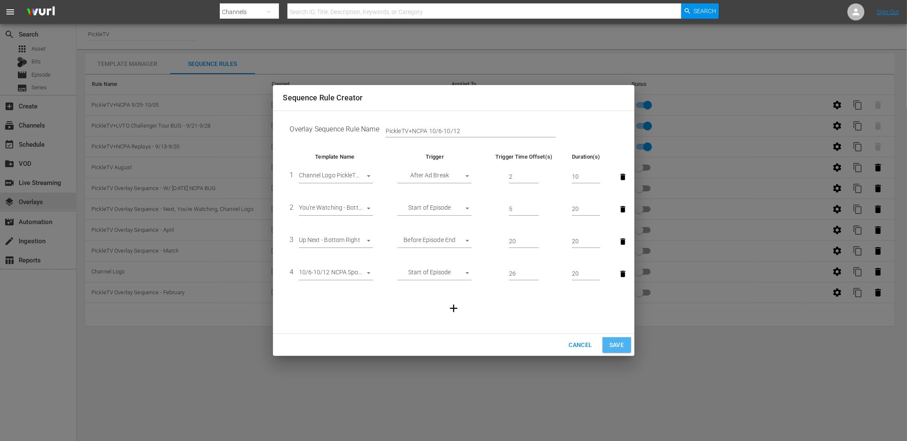
click at [613, 345] on span "Save" at bounding box center [617, 345] width 15 height 11
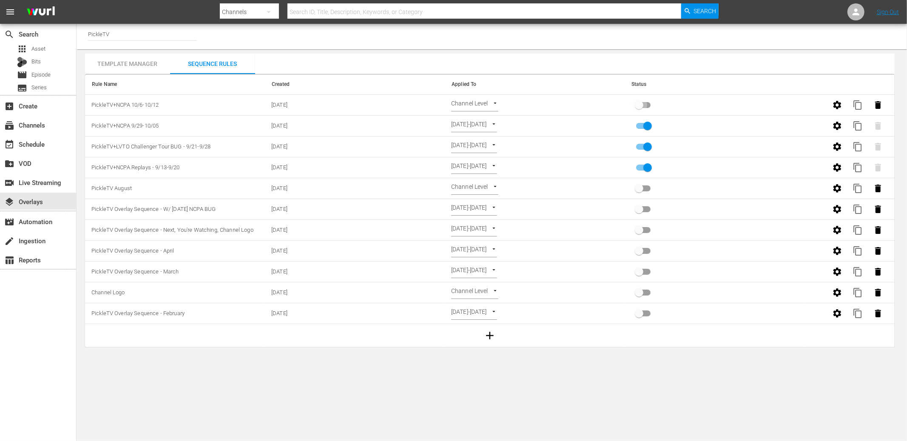
click at [645, 104] on input "primary checkbox" at bounding box center [639, 107] width 48 height 16
checkbox input "true"
click at [493, 105] on body "menu Search By Channels Search ID, Title, Description, Keywords, or Category Se…" at bounding box center [453, 220] width 907 height 441
click at [489, 120] on li "Select Date" at bounding box center [476, 119] width 51 height 14
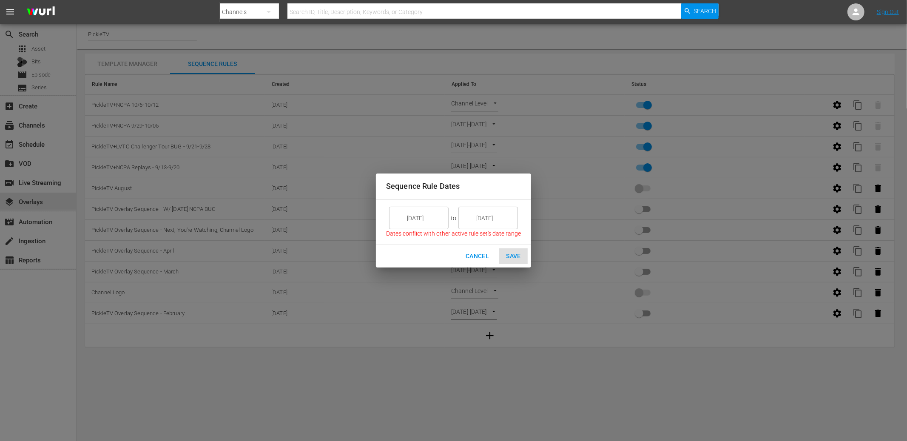
click at [410, 222] on input "[DATE]" at bounding box center [425, 218] width 48 height 23
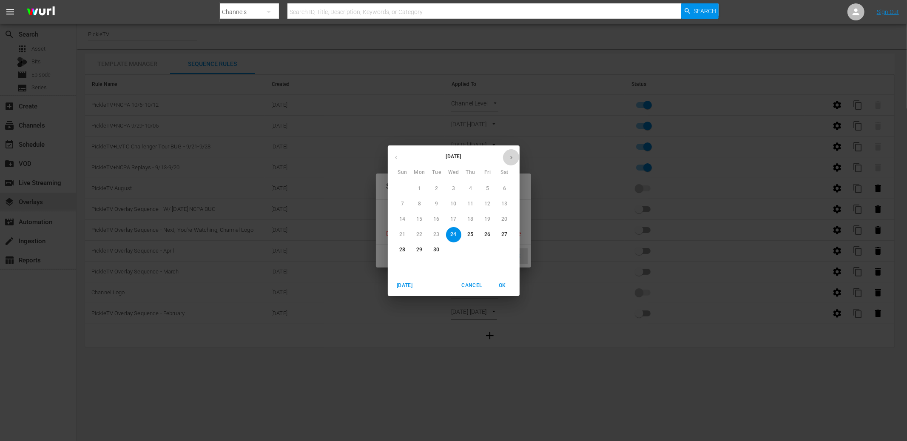
click at [507, 159] on button "button" at bounding box center [511, 157] width 17 height 17
click at [422, 204] on span "6" at bounding box center [419, 203] width 15 height 7
type input "[DATE]"
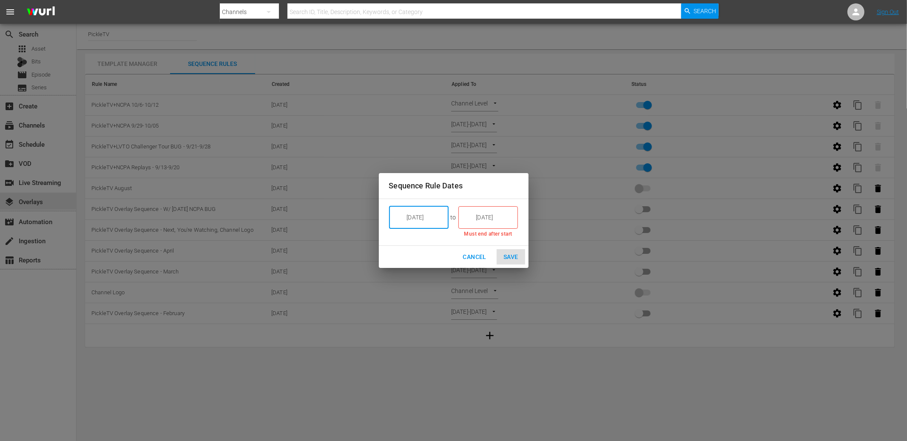
click at [490, 214] on input "[DATE]" at bounding box center [494, 217] width 48 height 23
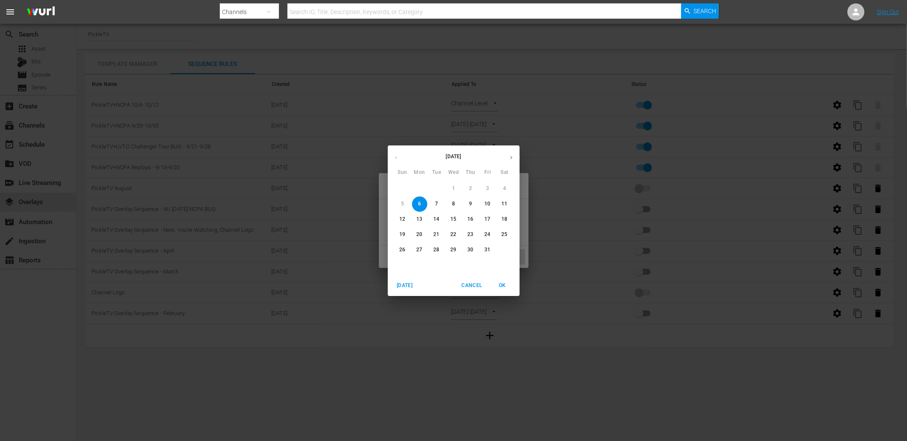
click at [409, 219] on span "12" at bounding box center [402, 219] width 15 height 7
type input "[DATE]"
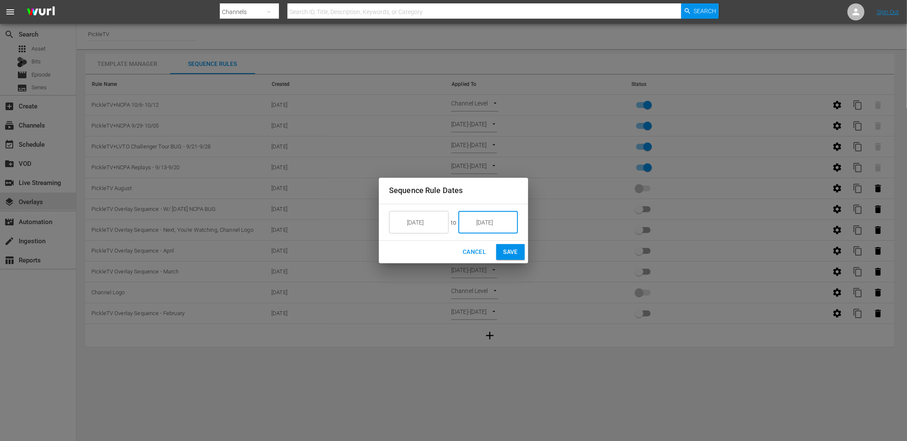
click at [510, 253] on span "Save" at bounding box center [510, 252] width 15 height 11
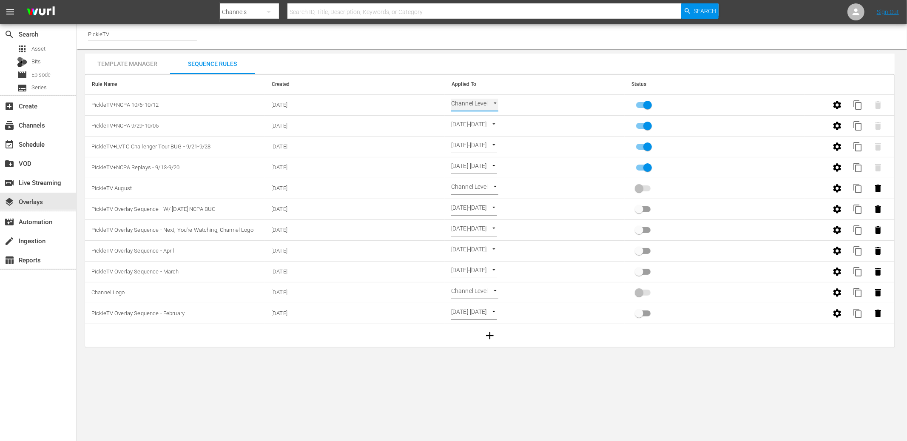
type input "SELECT_DATE"
click at [855, 101] on span "content_copy" at bounding box center [858, 105] width 10 height 10
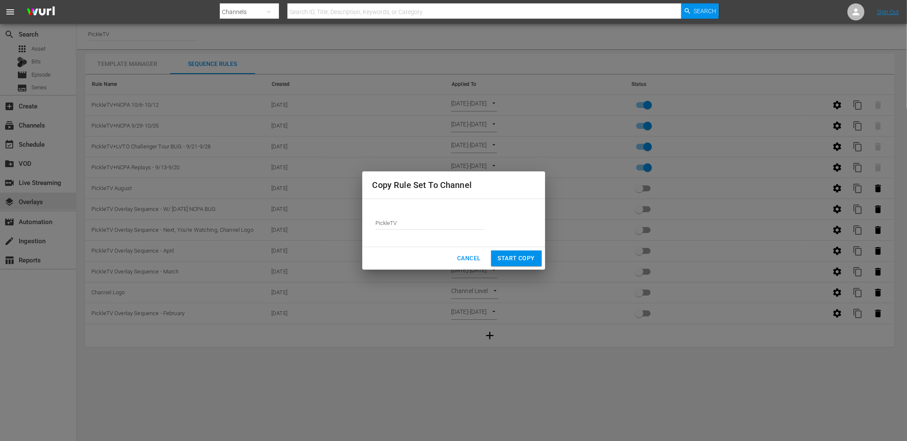
click at [396, 220] on input "PickleTV" at bounding box center [430, 223] width 109 height 20
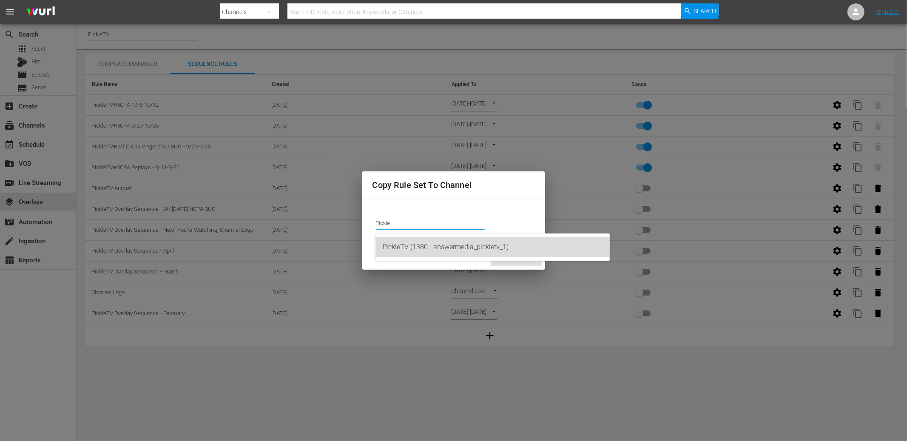
drag, startPoint x: 419, startPoint y: 243, endPoint x: 495, endPoint y: 258, distance: 77.7
click at [419, 242] on div "PickleTV (1380 - answermedia_pickletv_1)" at bounding box center [493, 247] width 220 height 20
type input "PickleTV (1380 - answermedia_pickletv_1)"
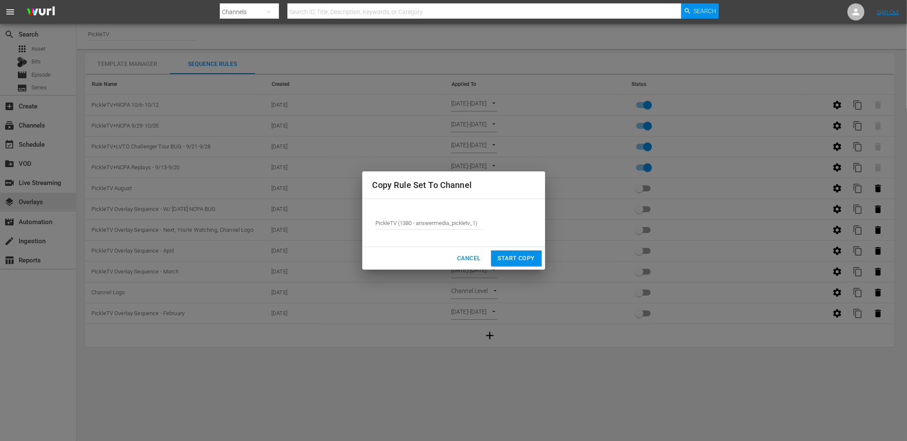
click at [513, 259] on span "Start Copy" at bounding box center [516, 258] width 37 height 11
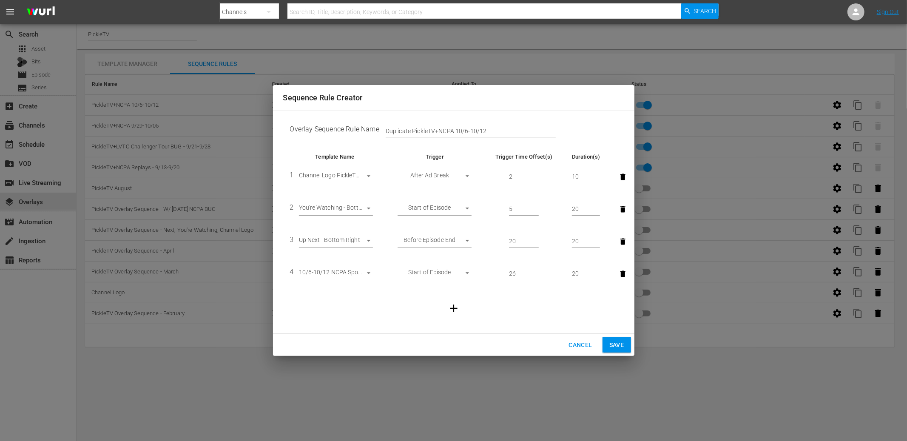
click at [362, 274] on body "menu Search By Channels Search ID, Title, Description, Keywords, or Category Se…" at bounding box center [453, 220] width 907 height 441
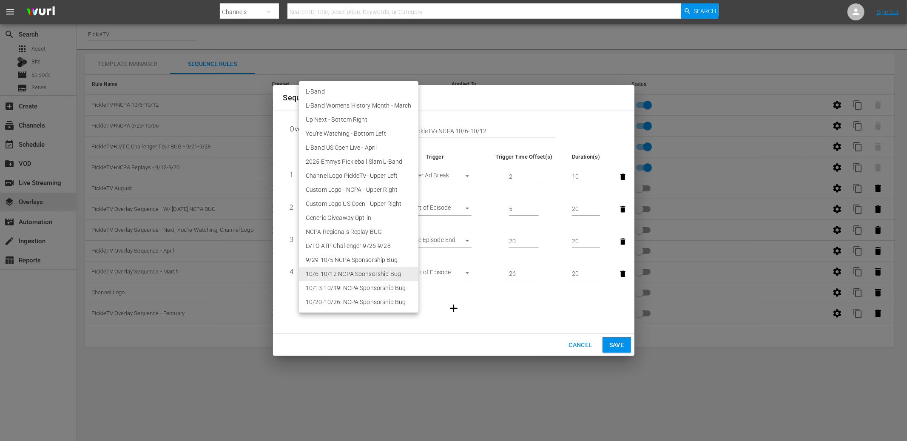
click at [354, 292] on li "10/13-10/19: NCPA Sponsorship Bug" at bounding box center [359, 288] width 120 height 14
type input "30679"
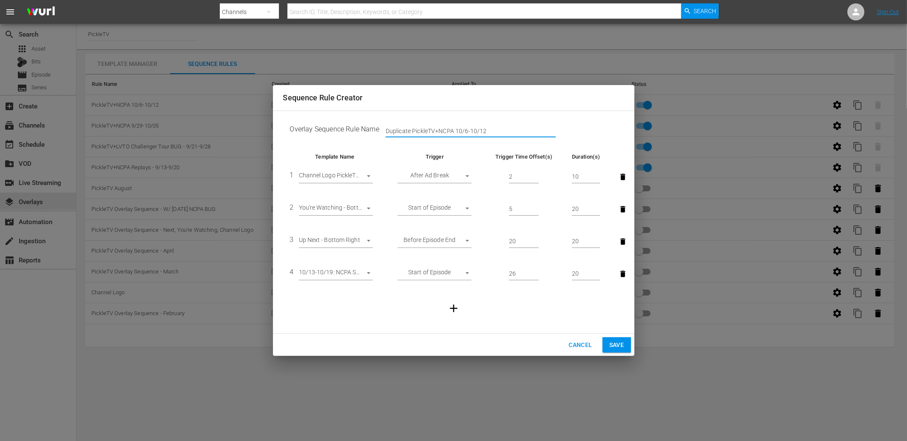
drag, startPoint x: 413, startPoint y: 131, endPoint x: 353, endPoint y: 135, distance: 59.7
click at [353, 135] on td "Overlay Sequence Rule Name Duplicate PickleTV+NCPA 10/6-10/12" at bounding box center [453, 131] width 341 height 26
click at [409, 127] on input "Duplicate PickleTV+NCPA 10/6-10/12" at bounding box center [471, 131] width 170 height 13
drag, startPoint x: 412, startPoint y: 131, endPoint x: 357, endPoint y: 127, distance: 55.0
click at [357, 127] on td "Overlay Sequence Rule Name Duplicate PickleTV+NCPA 10/6-10/12" at bounding box center [453, 131] width 341 height 26
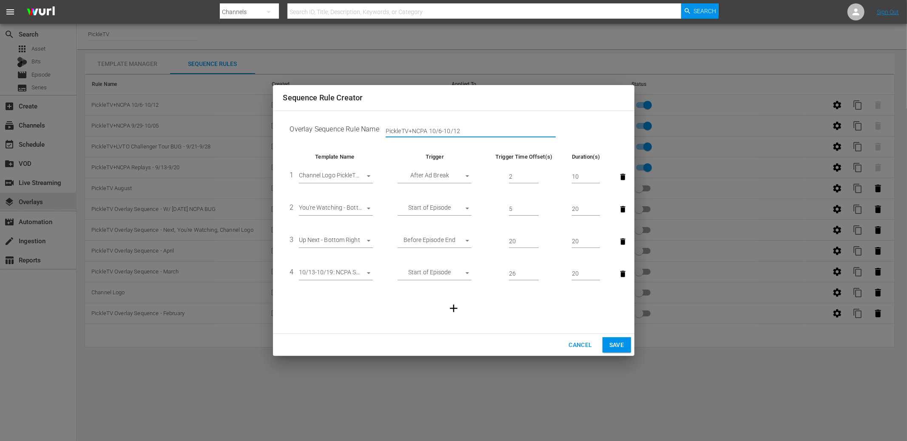
click at [441, 130] on input "PickleTV+NCPA 10/6-10/12" at bounding box center [471, 131] width 170 height 13
drag, startPoint x: 457, startPoint y: 131, endPoint x: 483, endPoint y: 126, distance: 26.5
click at [483, 126] on input "PickleTV+NCPA 10/13-10/12" at bounding box center [471, 131] width 170 height 13
click at [473, 131] on input "PickleTV+NCPA 10/13-10/12" at bounding box center [471, 131] width 170 height 13
type input "PickleTV+NCPA 10/13-10/19"
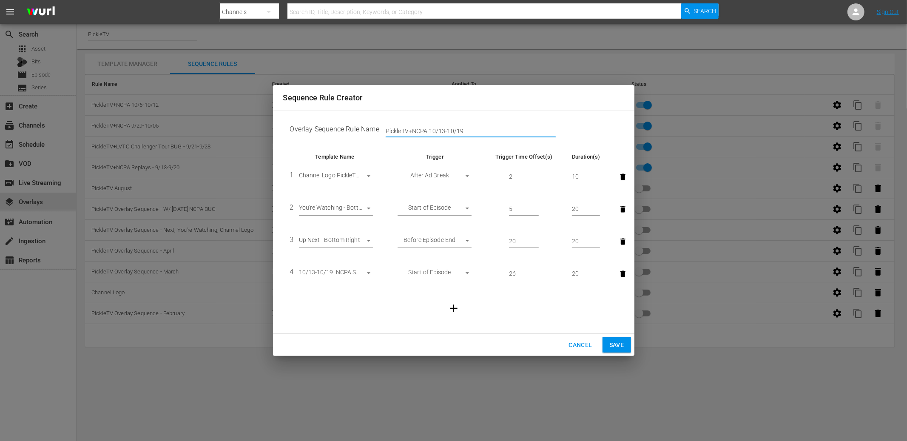
click at [616, 343] on span "Save" at bounding box center [617, 345] width 15 height 11
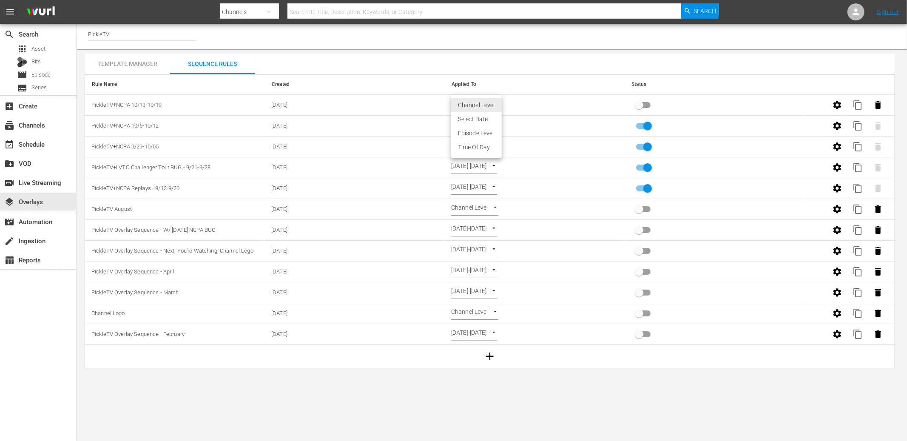
click at [495, 103] on body "menu Search By Channels Search ID, Title, Description, Keywords, or Category Se…" at bounding box center [453, 220] width 907 height 441
click at [480, 121] on li "Select Date" at bounding box center [476, 119] width 51 height 14
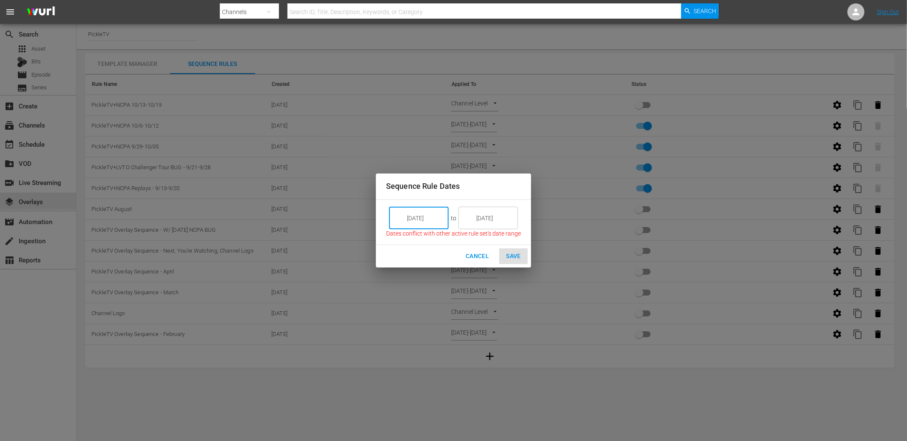
click at [425, 220] on input "[DATE]" at bounding box center [425, 218] width 48 height 23
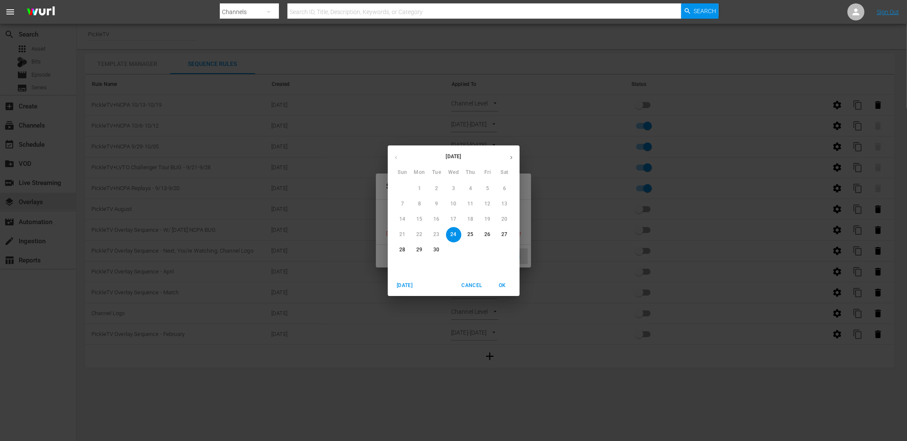
click at [511, 158] on icon "button" at bounding box center [511, 157] width 6 height 6
click at [420, 218] on p "13" at bounding box center [419, 219] width 6 height 7
type input "[DATE]"
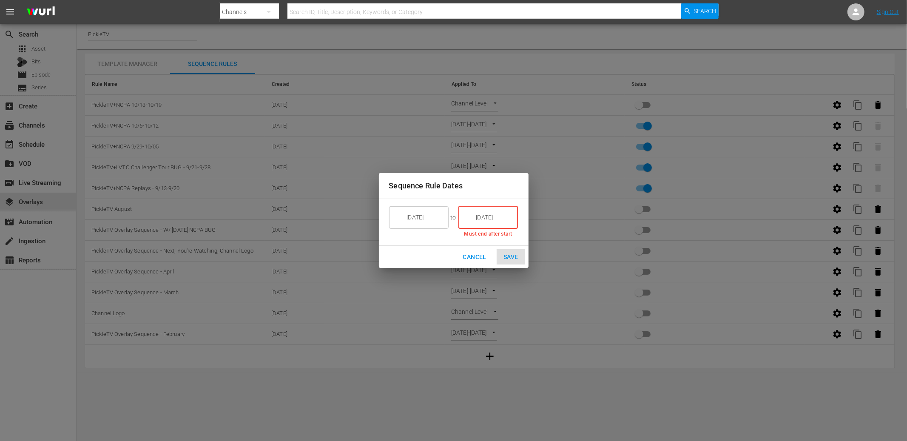
click at [491, 217] on input "[DATE]" at bounding box center [494, 217] width 48 height 23
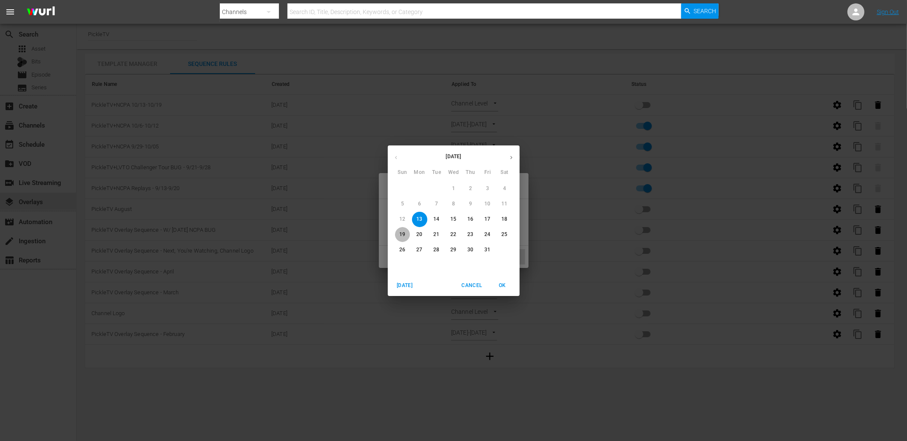
drag, startPoint x: 402, startPoint y: 238, endPoint x: 417, endPoint y: 246, distance: 17.3
click at [402, 238] on p "19" at bounding box center [402, 234] width 6 height 7
type input "[DATE]"
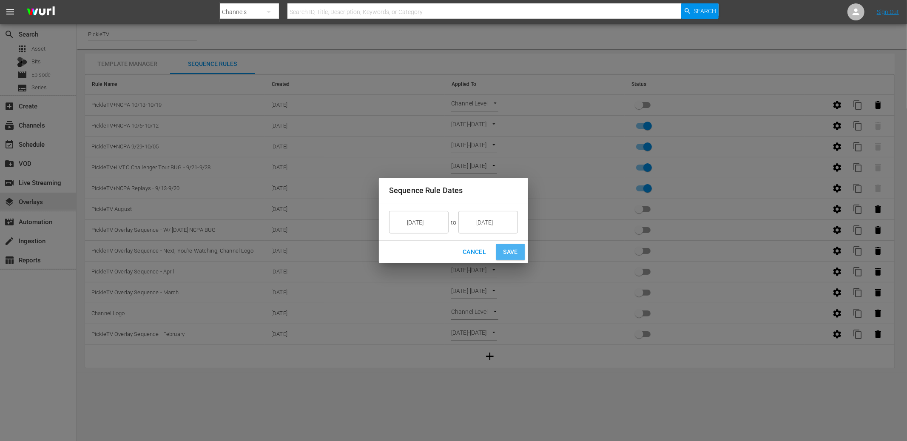
click at [512, 258] on button "Save" at bounding box center [510, 252] width 29 height 16
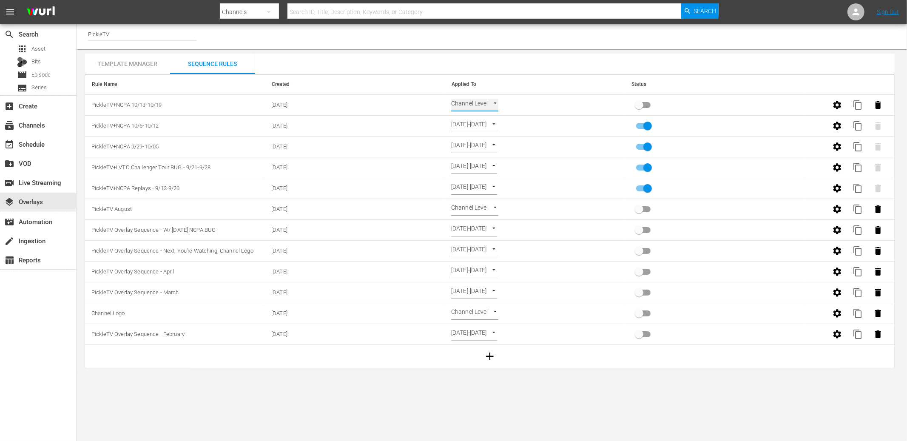
type input "SELECT_DATE"
click at [647, 106] on input "primary checkbox" at bounding box center [639, 107] width 48 height 16
checkbox input "true"
click at [861, 104] on span "content_copy" at bounding box center [858, 105] width 10 height 10
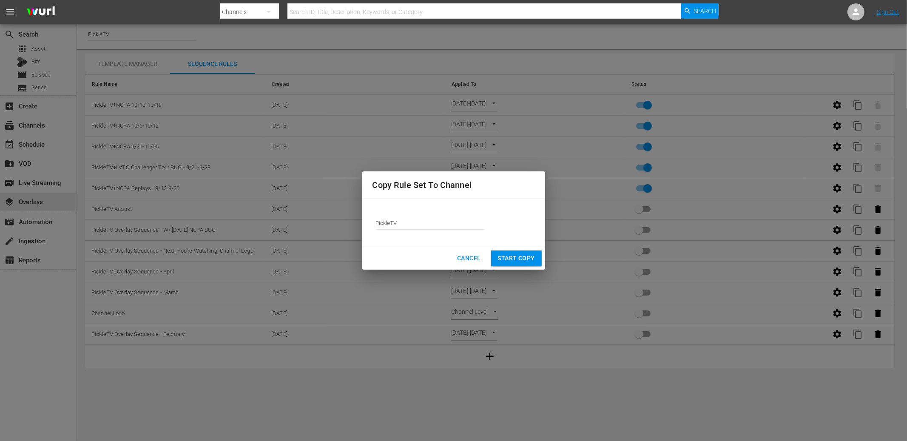
click at [397, 221] on input "PickleTV" at bounding box center [430, 223] width 109 height 20
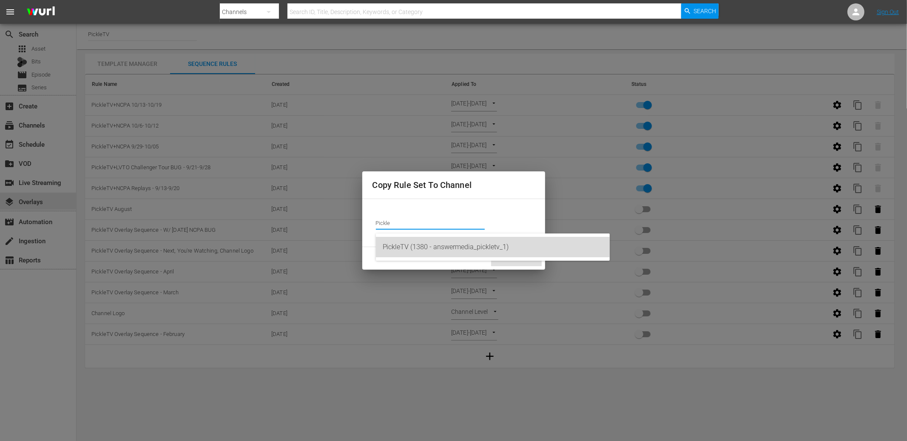
click at [402, 243] on div "PickleTV (1380 - answermedia_pickletv_1)" at bounding box center [493, 247] width 220 height 20
type input "PickleTV (1380 - answermedia_pickletv_1)"
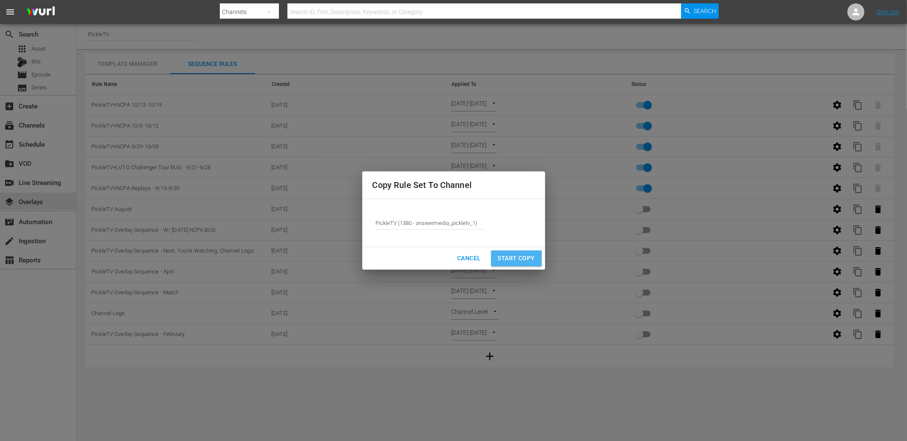
click at [529, 257] on span "Start Copy" at bounding box center [516, 258] width 37 height 11
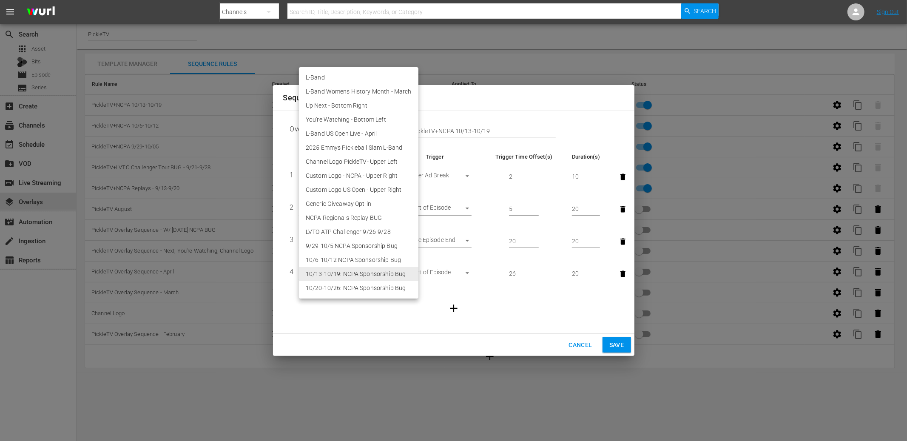
click at [361, 272] on body "menu Search By Channels Search ID, Title, Description, Keywords, or Category Se…" at bounding box center [453, 220] width 907 height 441
click at [359, 283] on li "10/20-10/26: NCPA Sponsorship Bug" at bounding box center [359, 288] width 120 height 14
type input "30680"
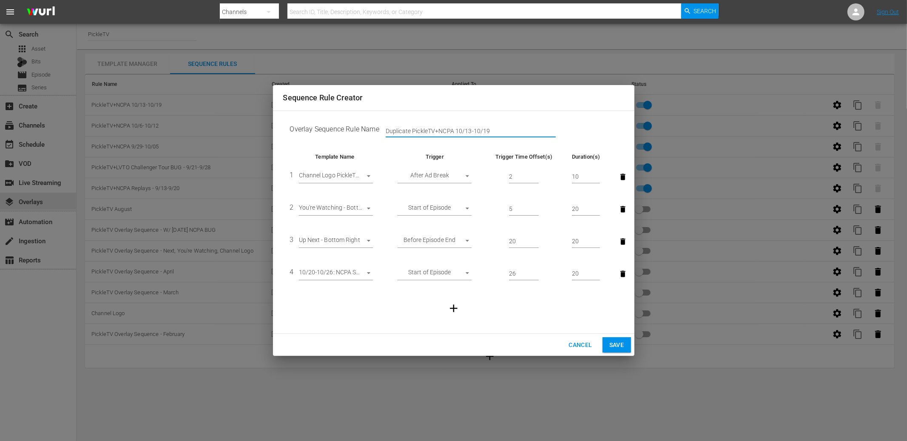
drag, startPoint x: 414, startPoint y: 131, endPoint x: 376, endPoint y: 132, distance: 37.5
click at [376, 132] on td "Overlay Sequence Rule Name Duplicate PickleTV+NCPA 10/13-10/19" at bounding box center [453, 131] width 341 height 26
click at [439, 132] on input "PickleTV+NCPA 10/13-10/19" at bounding box center [471, 131] width 170 height 13
drag, startPoint x: 457, startPoint y: 132, endPoint x: 472, endPoint y: 128, distance: 15.3
click at [474, 130] on input "PickleTV+NCPA 10/20-10/19" at bounding box center [471, 131] width 170 height 13
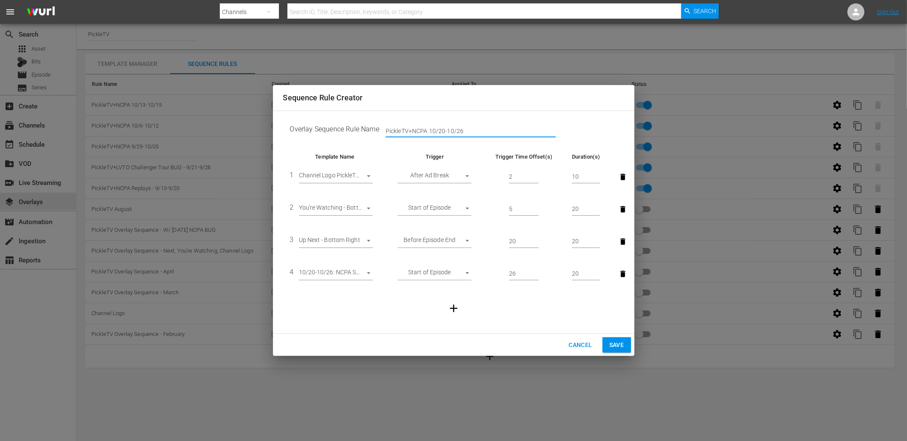
type input "PickleTV+NCPA 10/20-10/26"
click at [610, 341] on span "Save" at bounding box center [617, 345] width 15 height 11
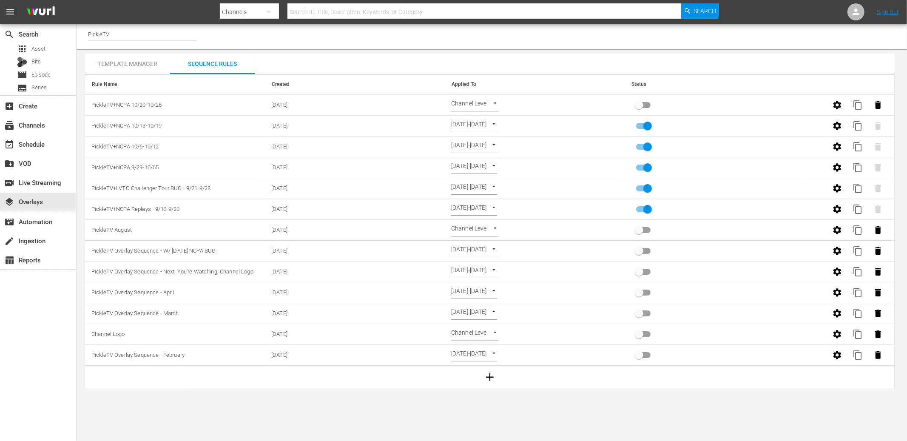
click at [482, 109] on body "menu Search By Channels Search ID, Title, Description, Keywords, or Category Se…" at bounding box center [453, 220] width 907 height 441
click at [478, 122] on li "Select Date" at bounding box center [476, 119] width 51 height 14
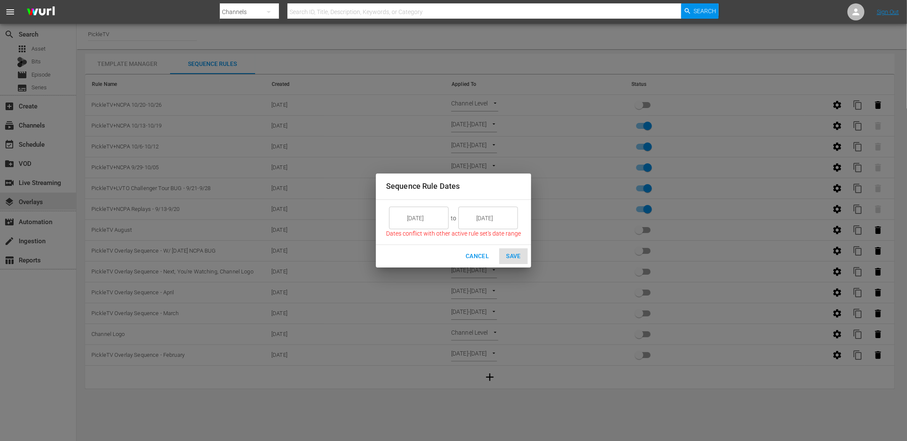
click at [419, 225] on input "[DATE]" at bounding box center [425, 218] width 48 height 23
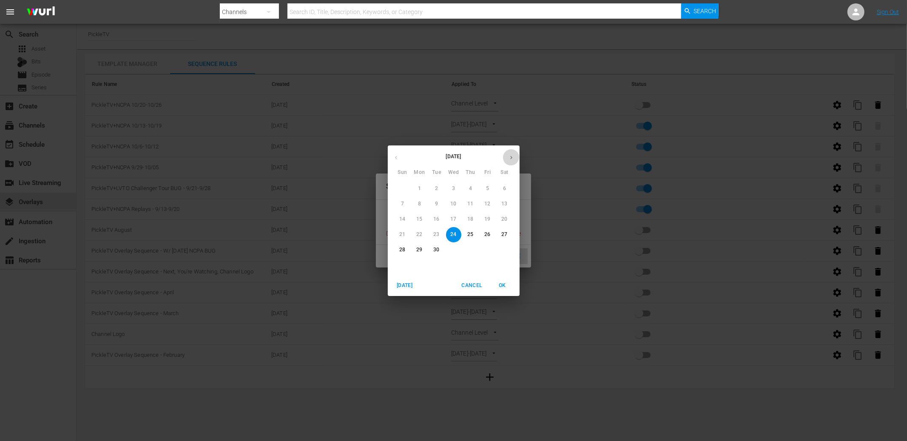
click at [508, 163] on button "button" at bounding box center [511, 157] width 17 height 17
click at [422, 235] on p "20" at bounding box center [419, 234] width 6 height 7
type input "[DATE]"
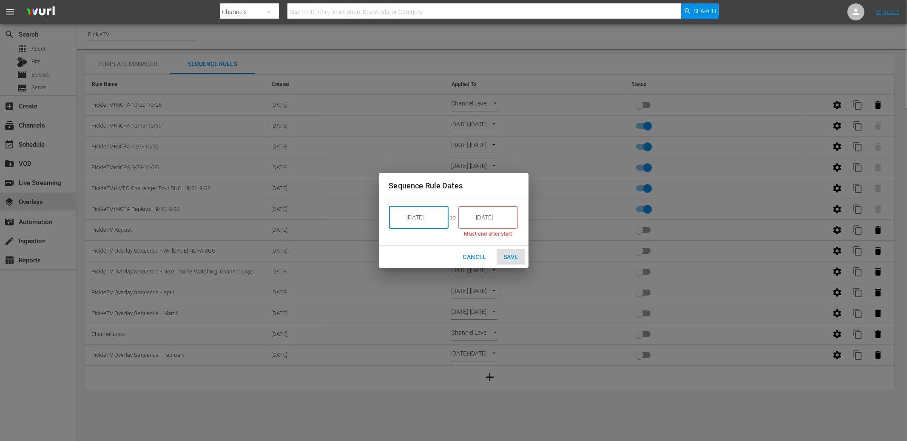
click at [496, 217] on input "[DATE]" at bounding box center [494, 217] width 48 height 23
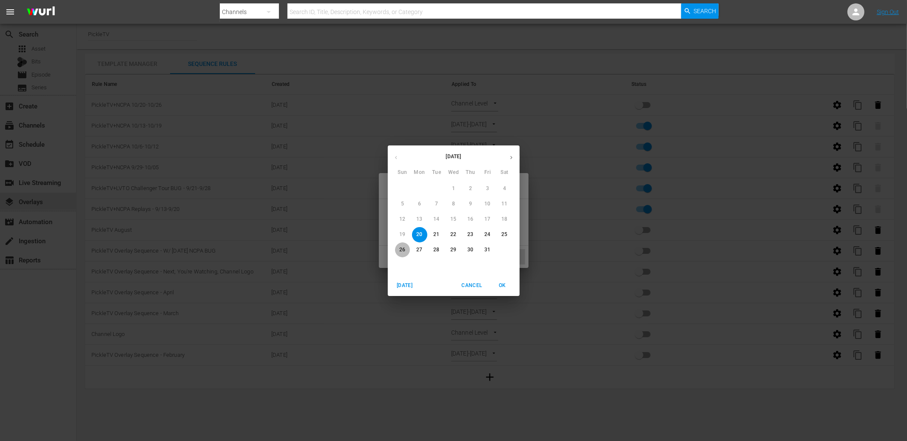
drag, startPoint x: 403, startPoint y: 248, endPoint x: 436, endPoint y: 260, distance: 35.5
click at [403, 249] on p "26" at bounding box center [402, 249] width 6 height 7
type input "[DATE]"
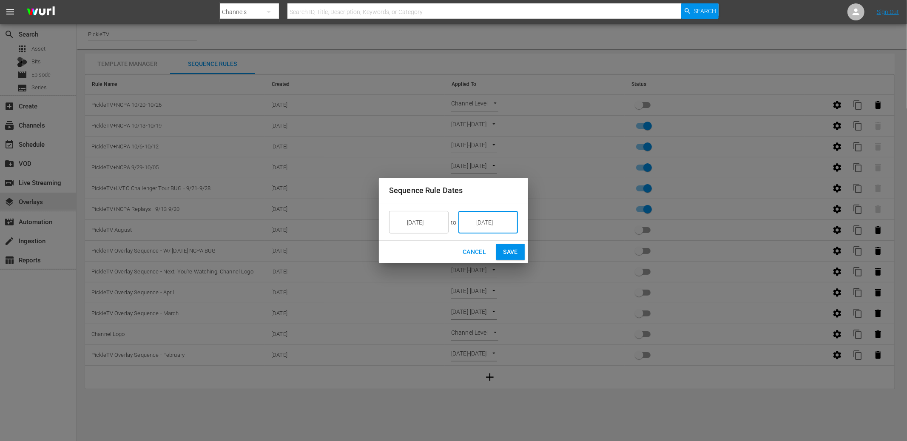
click at [500, 259] on button "Save" at bounding box center [510, 252] width 29 height 16
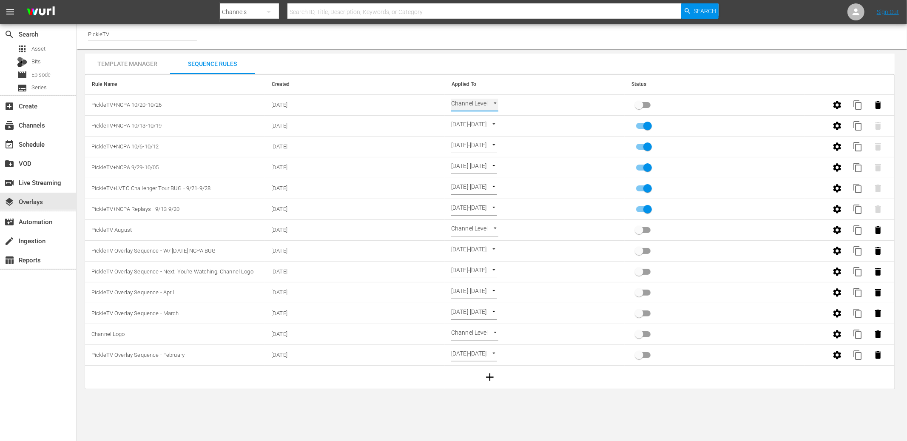
type input "SELECT_DATE"
click at [638, 104] on input "primary checkbox" at bounding box center [639, 107] width 48 height 16
checkbox input "true"
click at [643, 209] on input "primary checkbox" at bounding box center [648, 211] width 48 height 16
checkbox input "false"
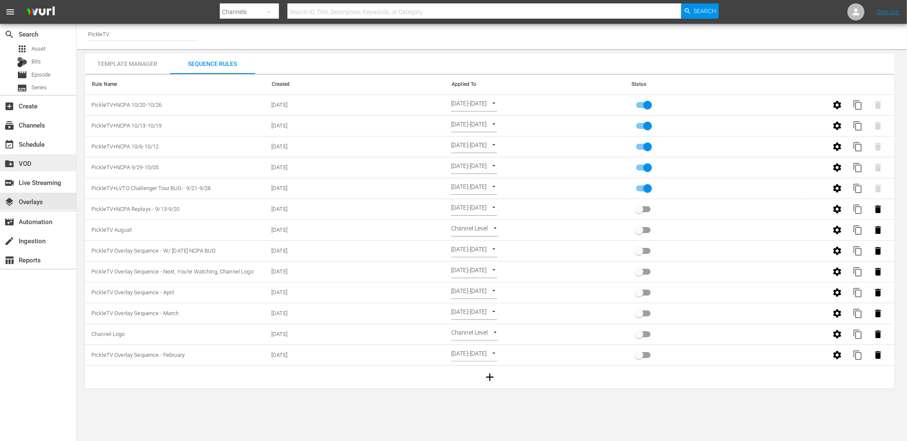
click at [37, 159] on div "create_new_folder VOD" at bounding box center [24, 162] width 48 height 8
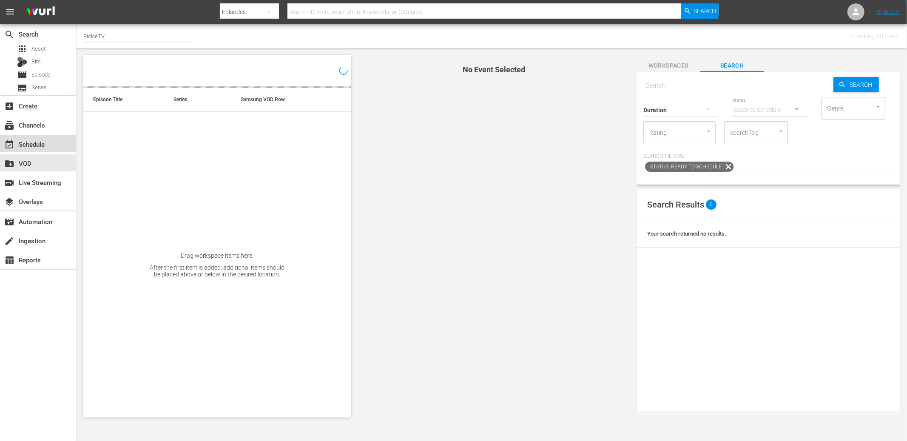
click at [43, 147] on div "event_available Schedule" at bounding box center [24, 143] width 48 height 8
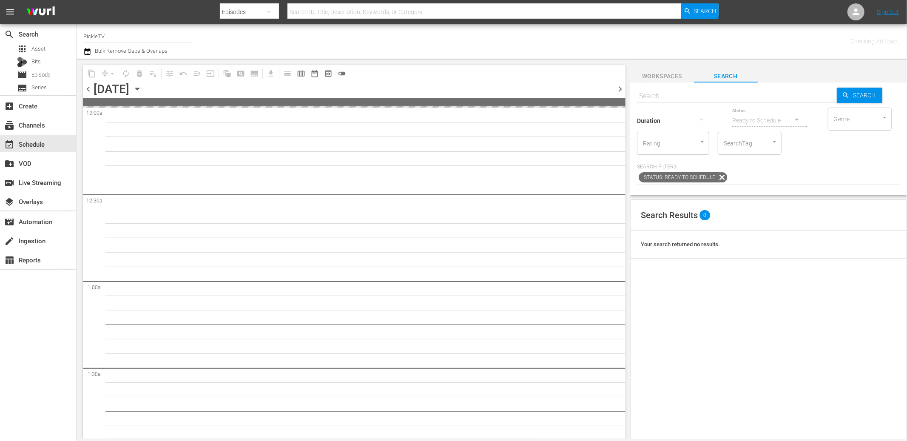
click at [638, 35] on div "Checking Ad Load.." at bounding box center [714, 41] width 371 height 31
